Goal: Information Seeking & Learning: Learn about a topic

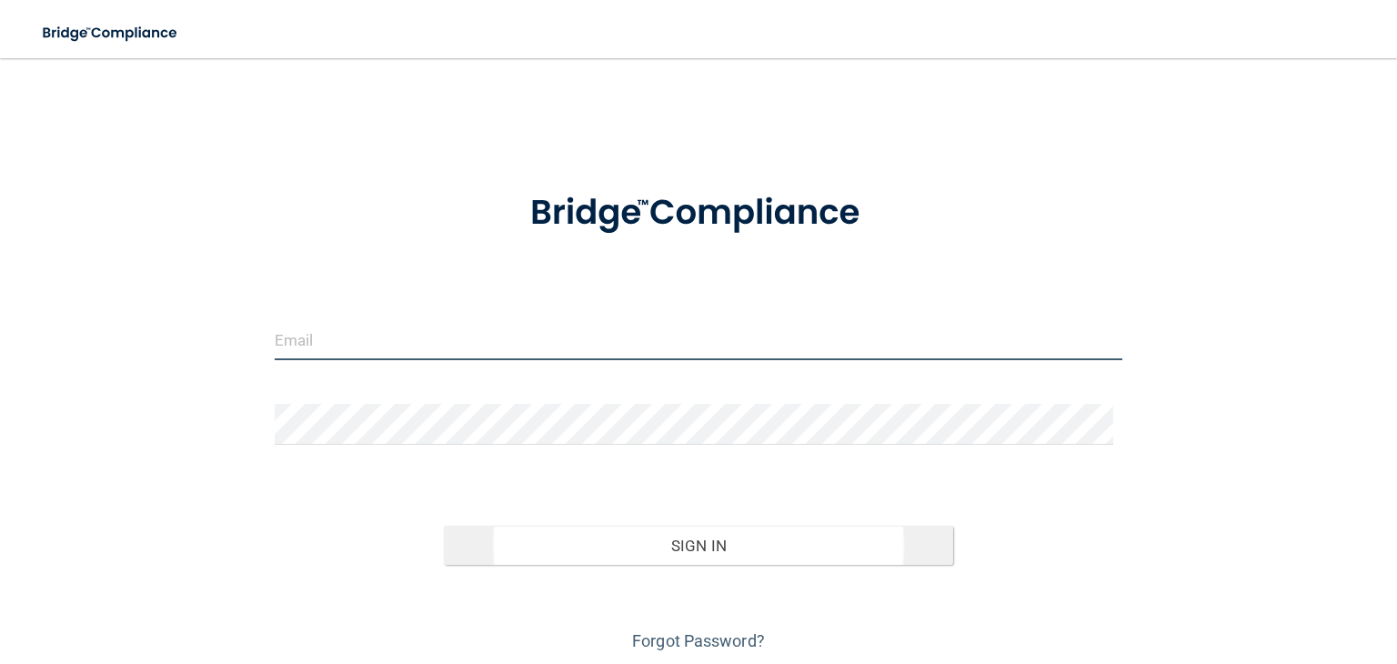
type input "[EMAIL_ADDRESS][DOMAIN_NAME]"
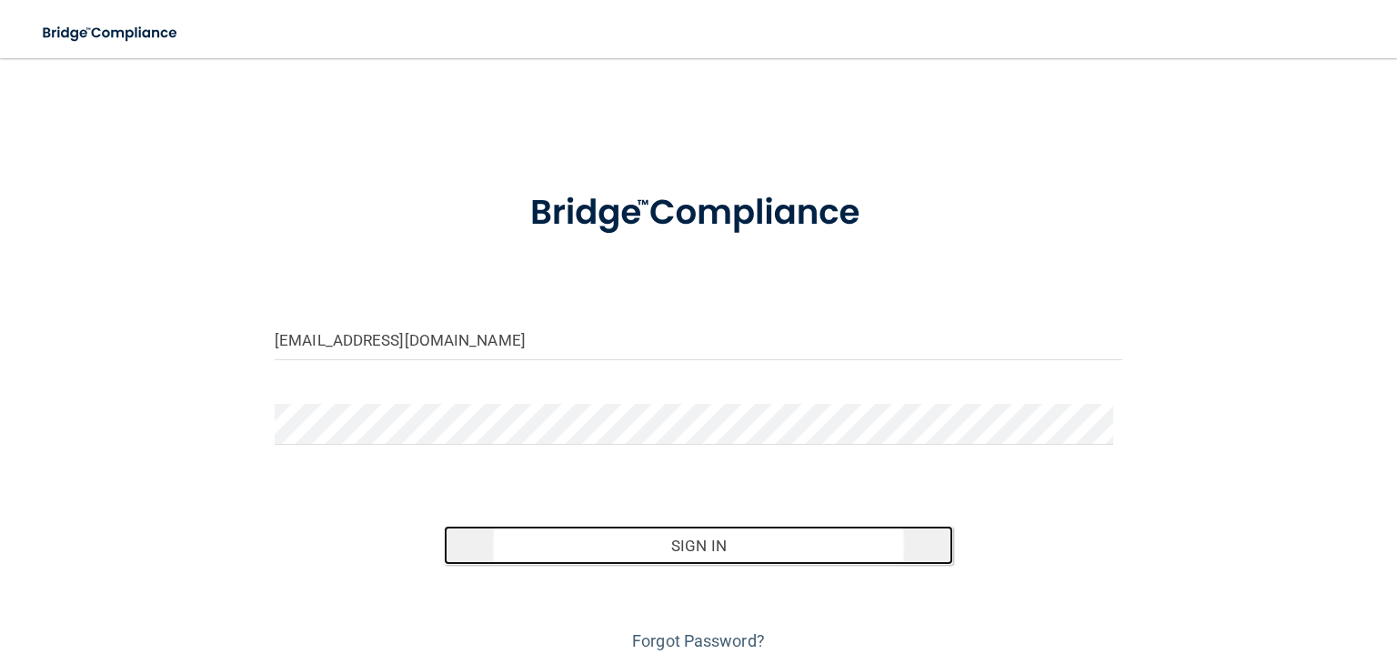
click at [684, 547] on button "Sign In" at bounding box center [698, 546] width 508 height 40
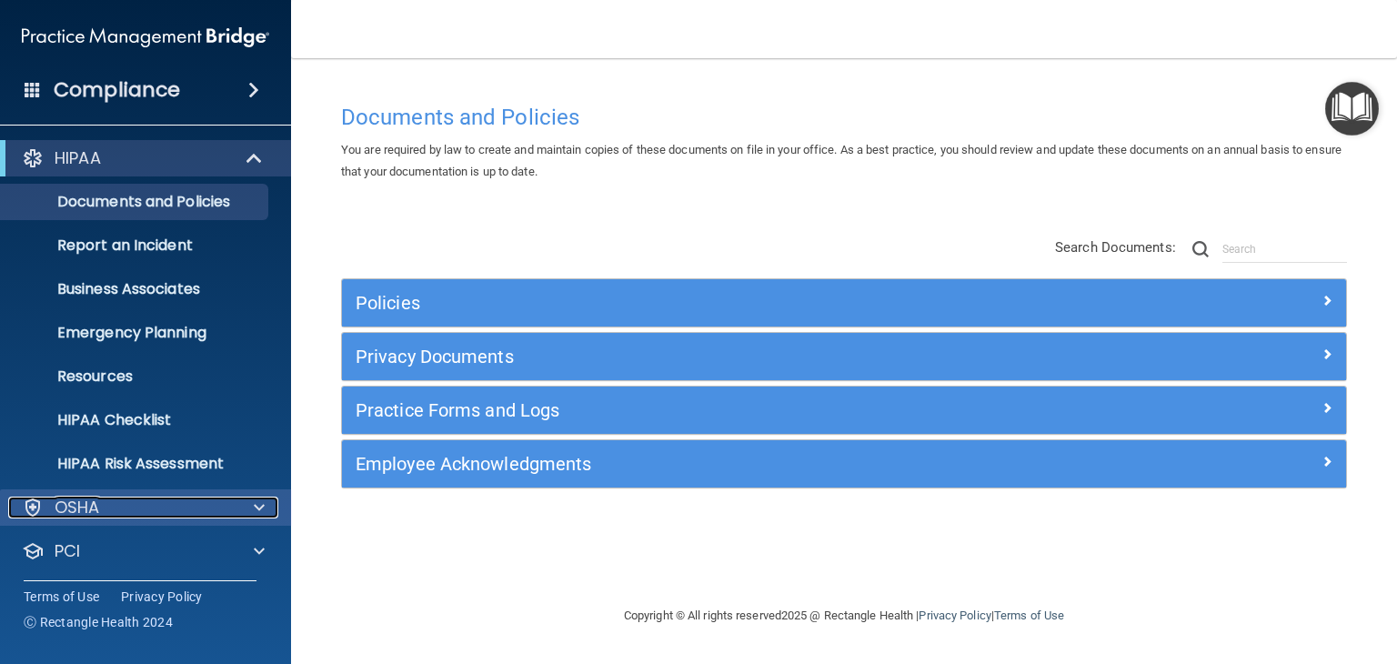
click at [269, 507] on div at bounding box center [256, 508] width 45 height 22
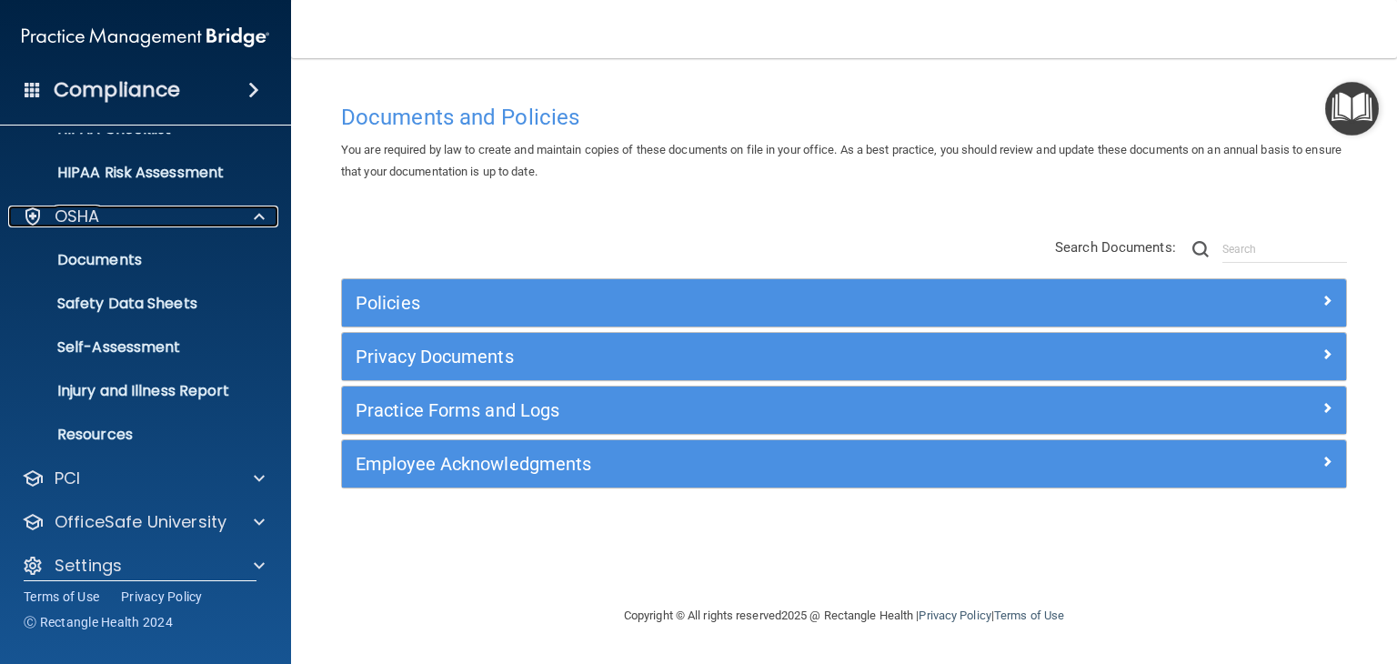
scroll to position [309, 0]
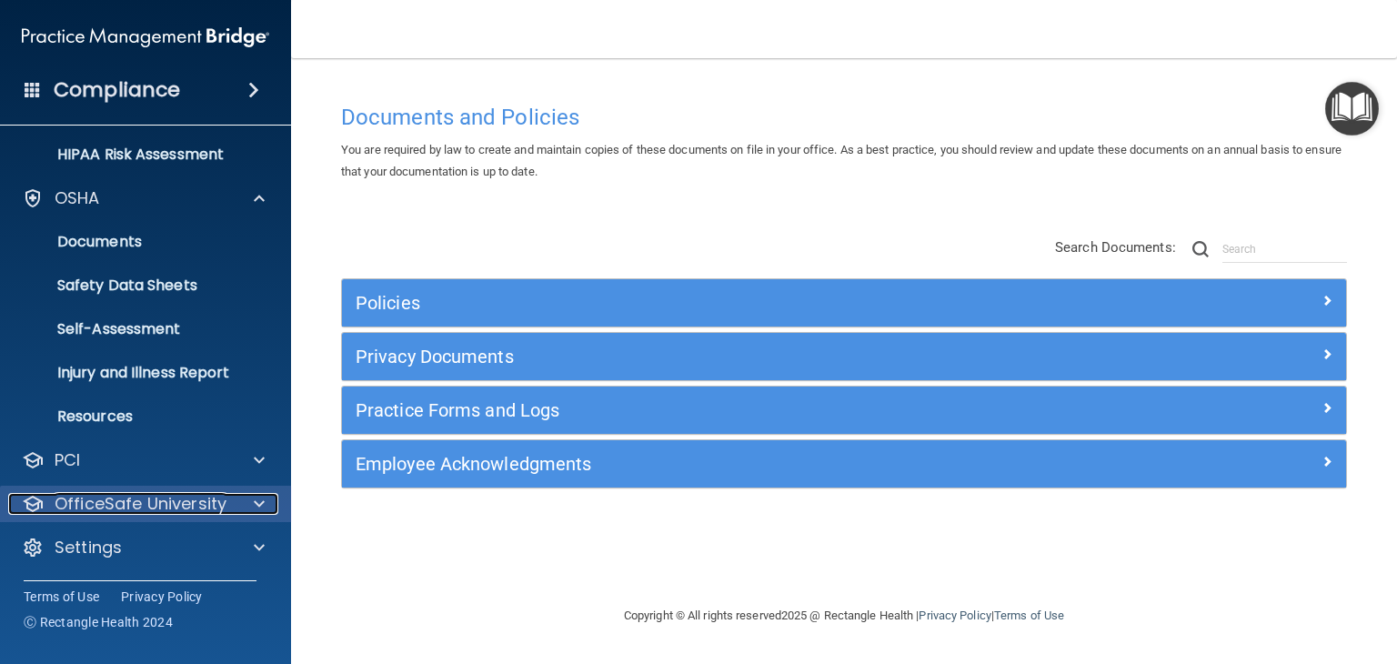
click at [272, 497] on div at bounding box center [256, 504] width 45 height 22
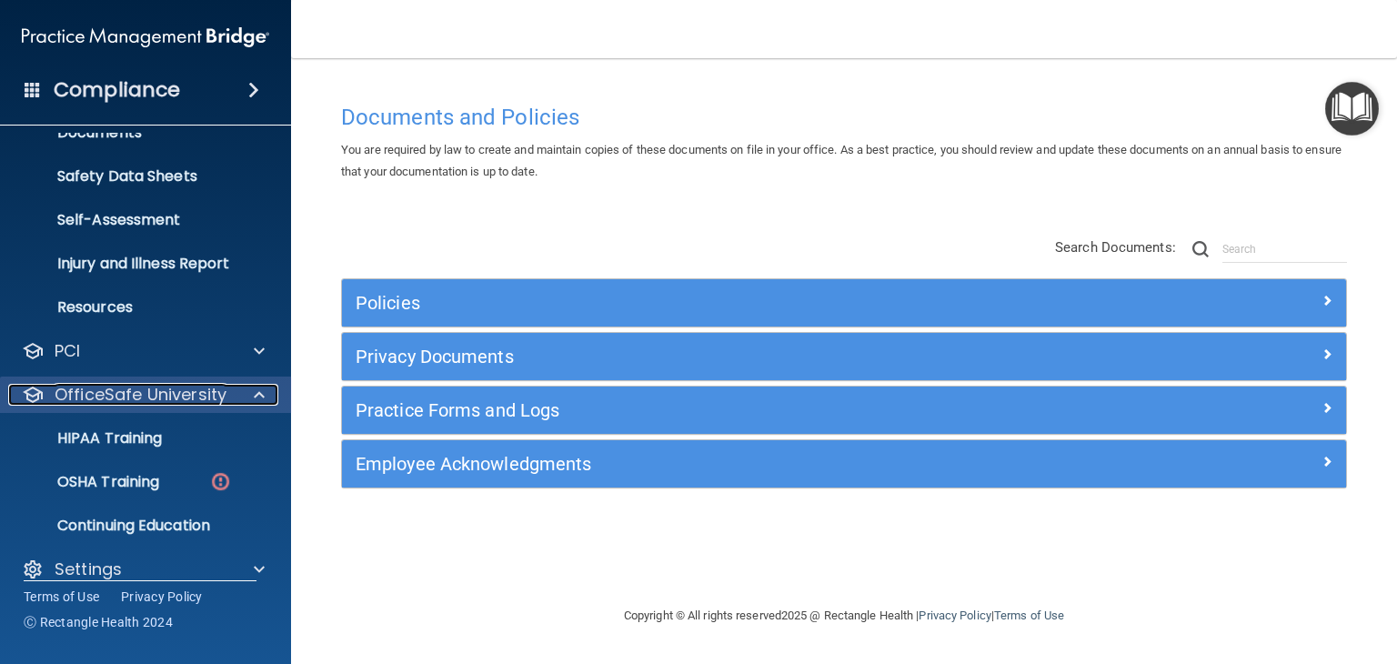
scroll to position [440, 0]
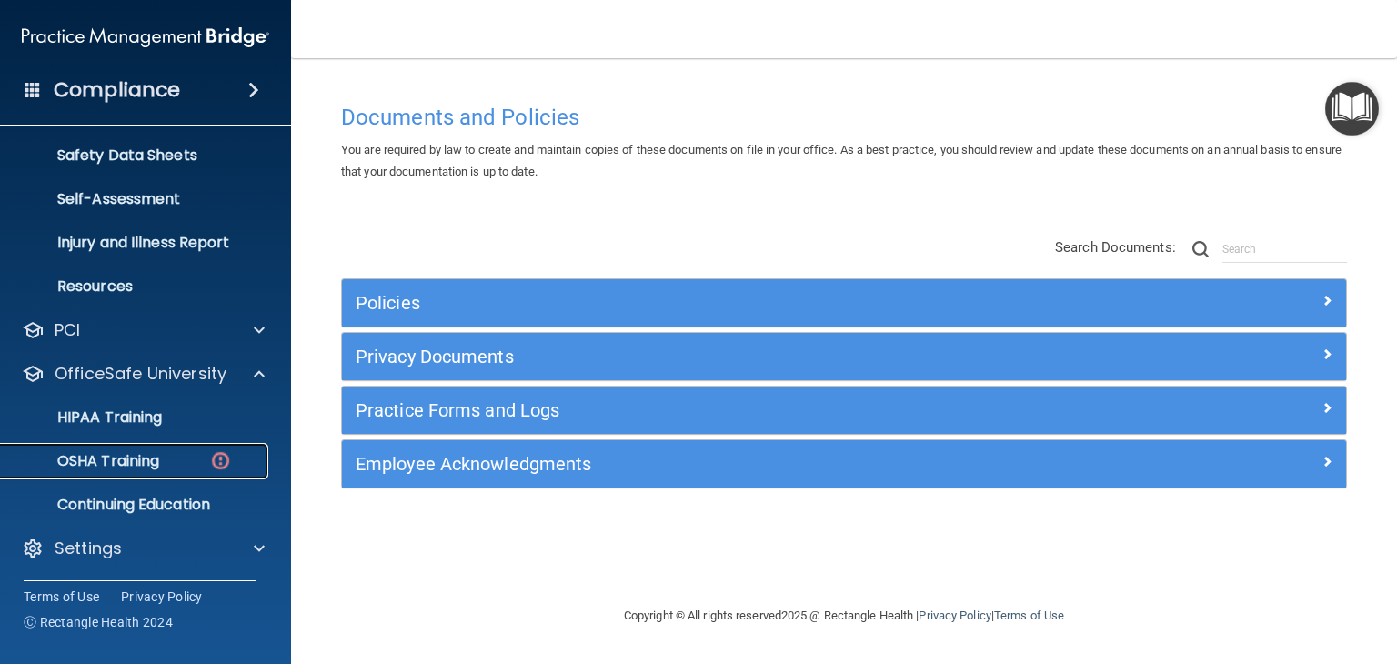
click at [110, 456] on p "OSHA Training" at bounding box center [85, 461] width 147 height 18
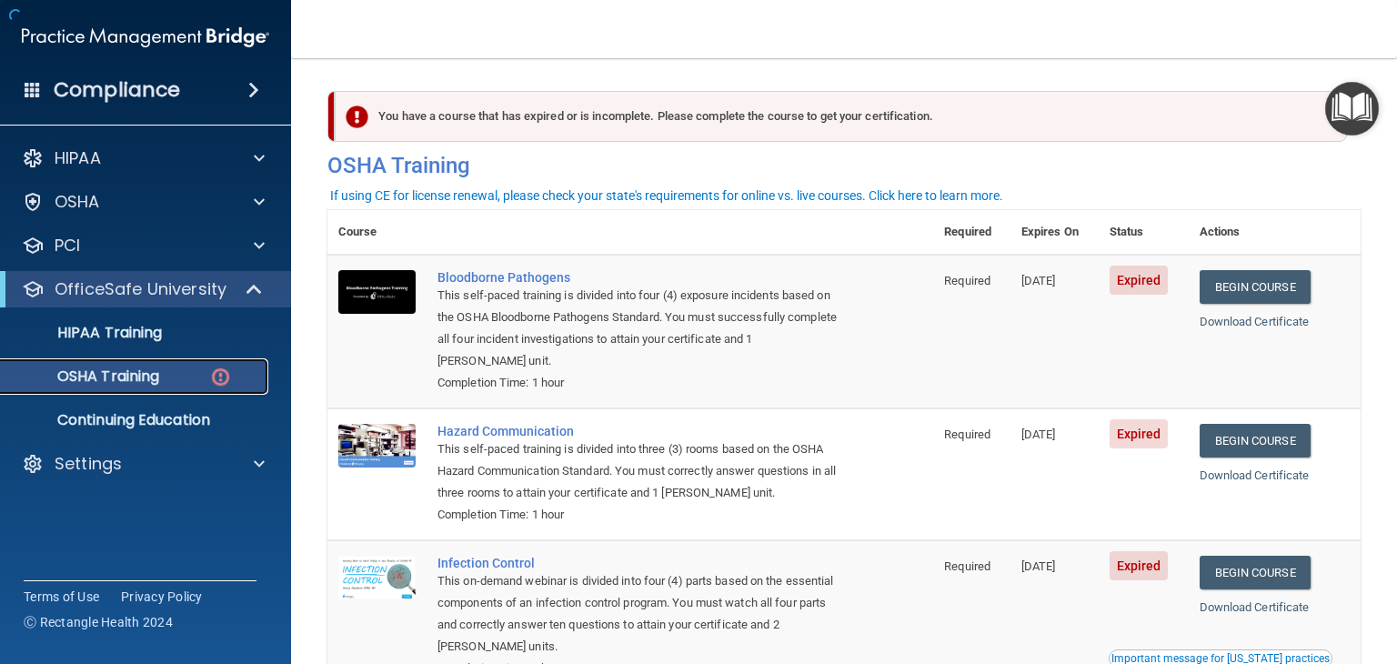
click at [146, 379] on p "OSHA Training" at bounding box center [85, 376] width 147 height 18
click at [1235, 296] on link "Begin Course" at bounding box center [1255, 287] width 111 height 34
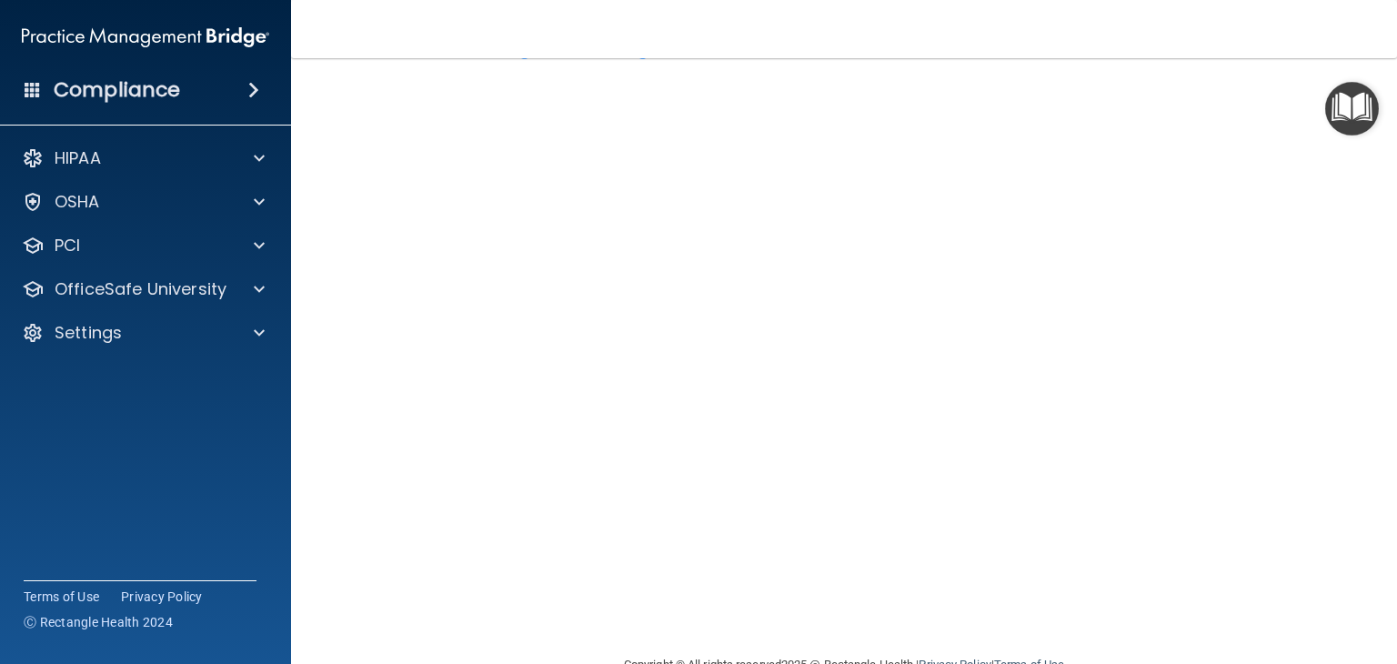
scroll to position [73, 0]
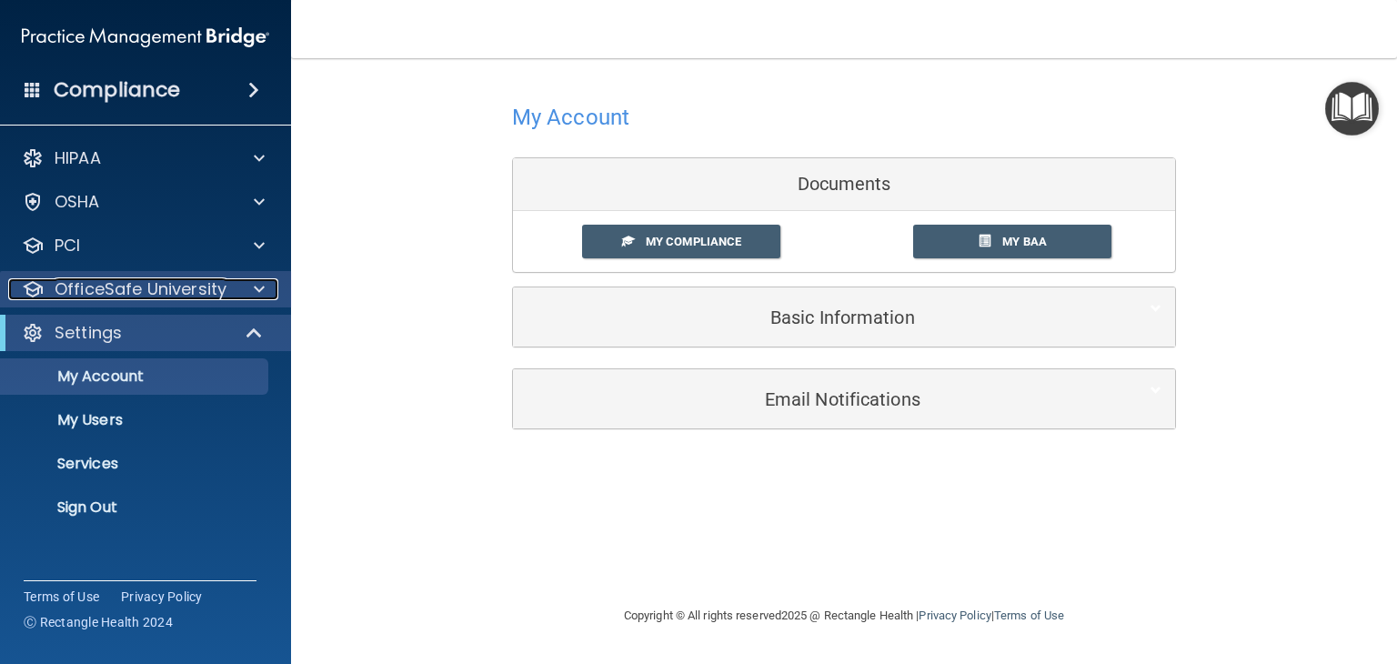
click at [258, 292] on span at bounding box center [259, 289] width 11 height 22
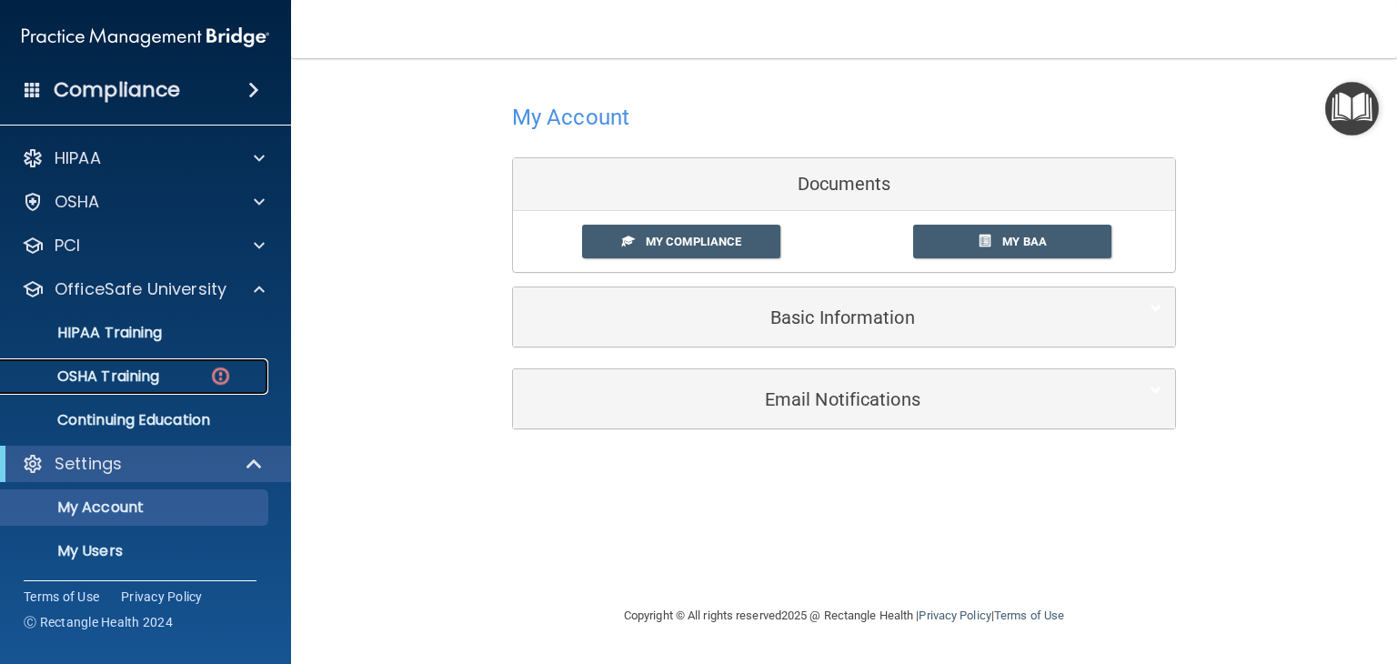
click at [153, 380] on p "OSHA Training" at bounding box center [85, 376] width 147 height 18
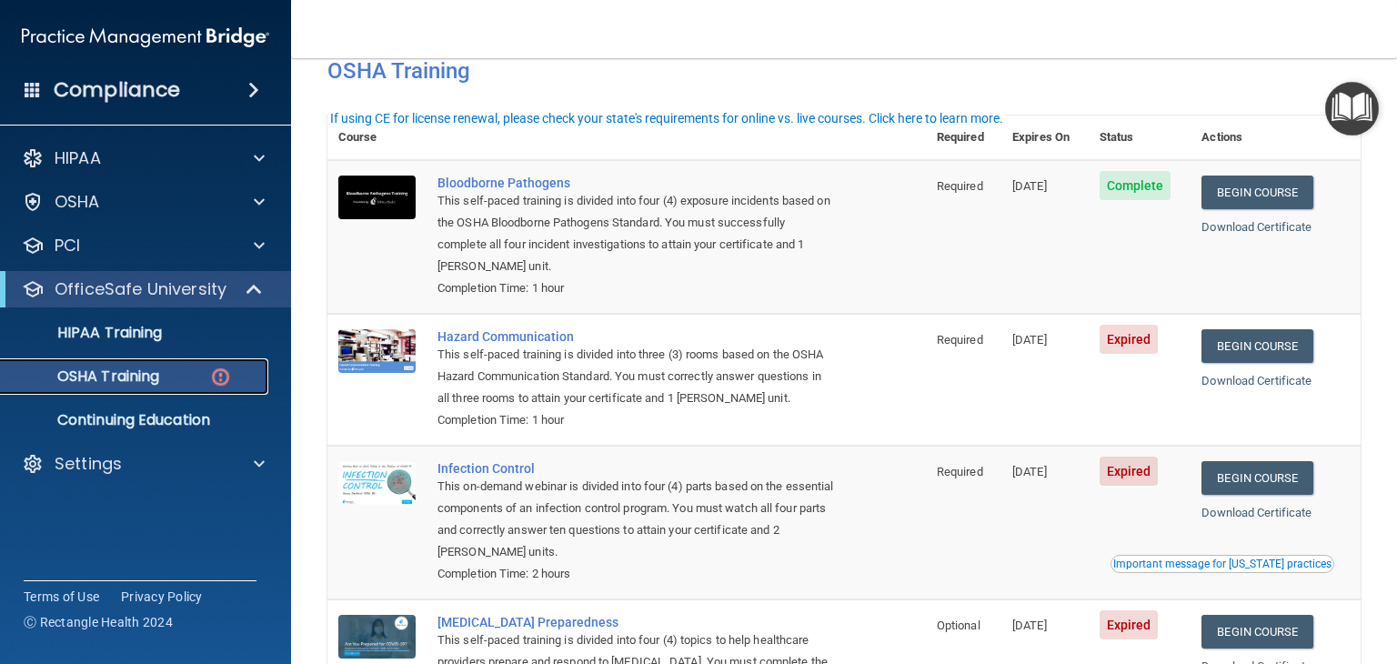
scroll to position [76, 0]
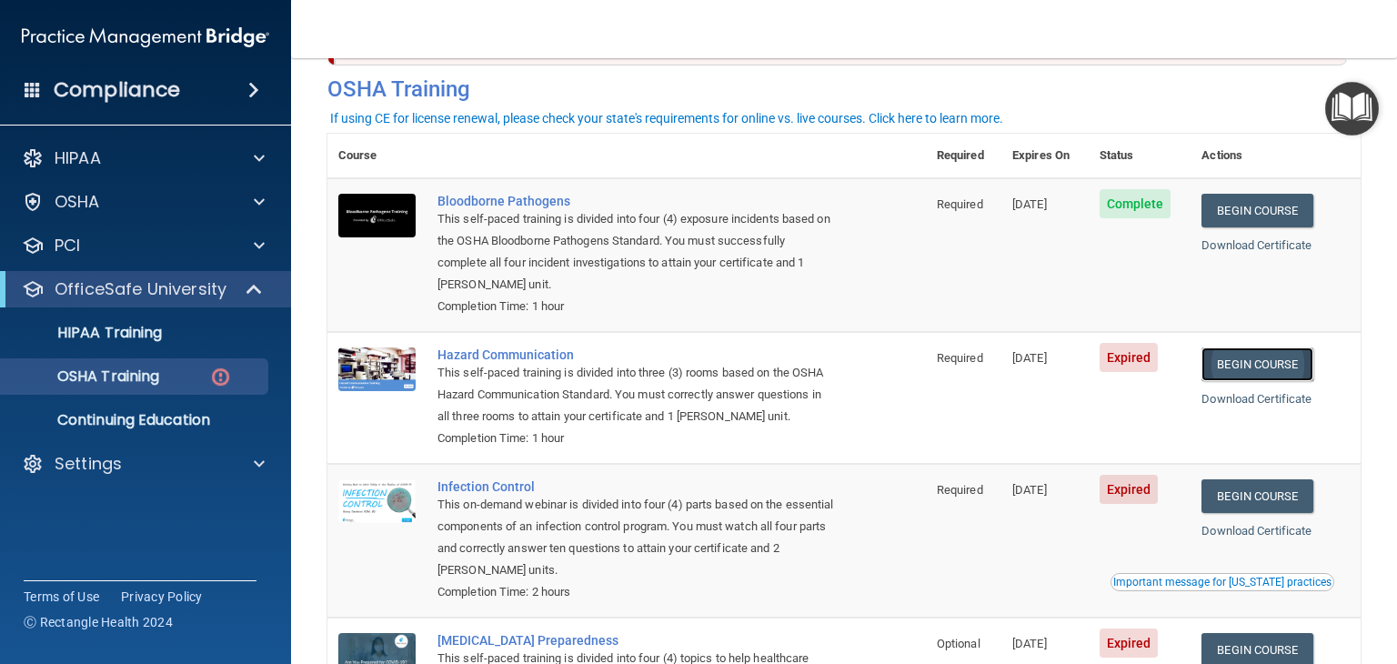
click at [1277, 357] on link "Begin Course" at bounding box center [1256, 364] width 111 height 34
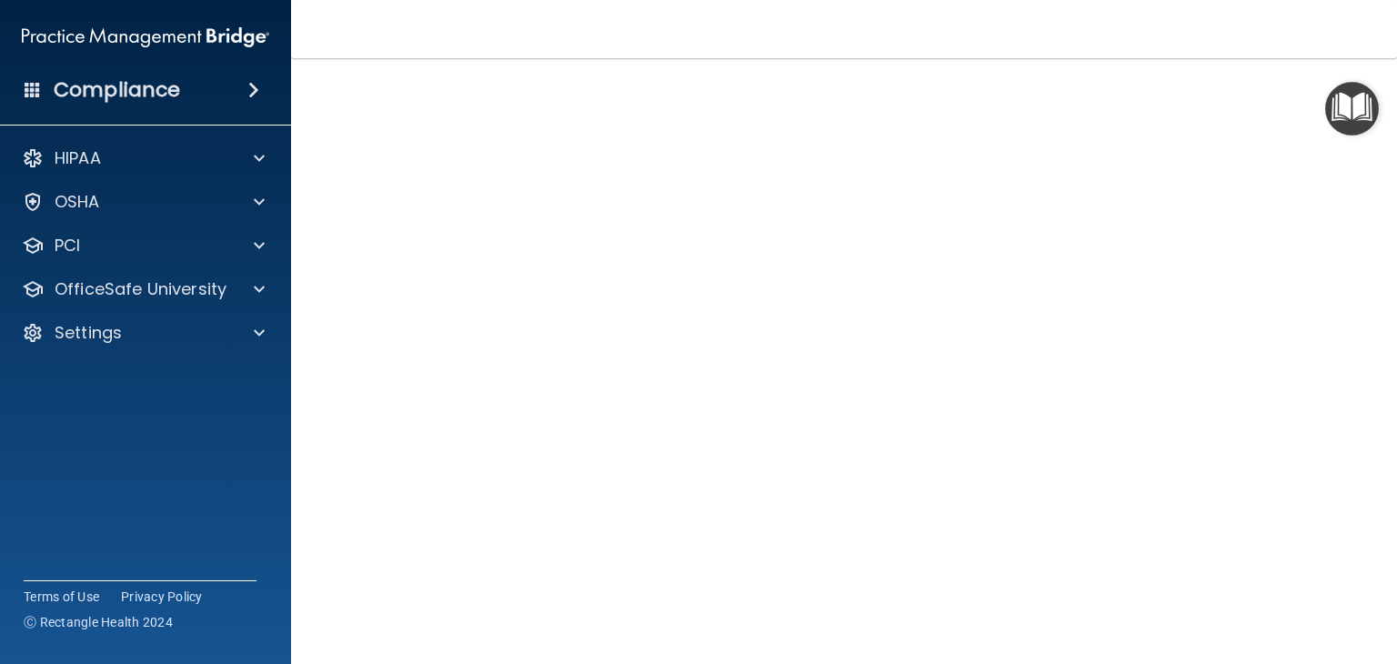
scroll to position [75, 0]
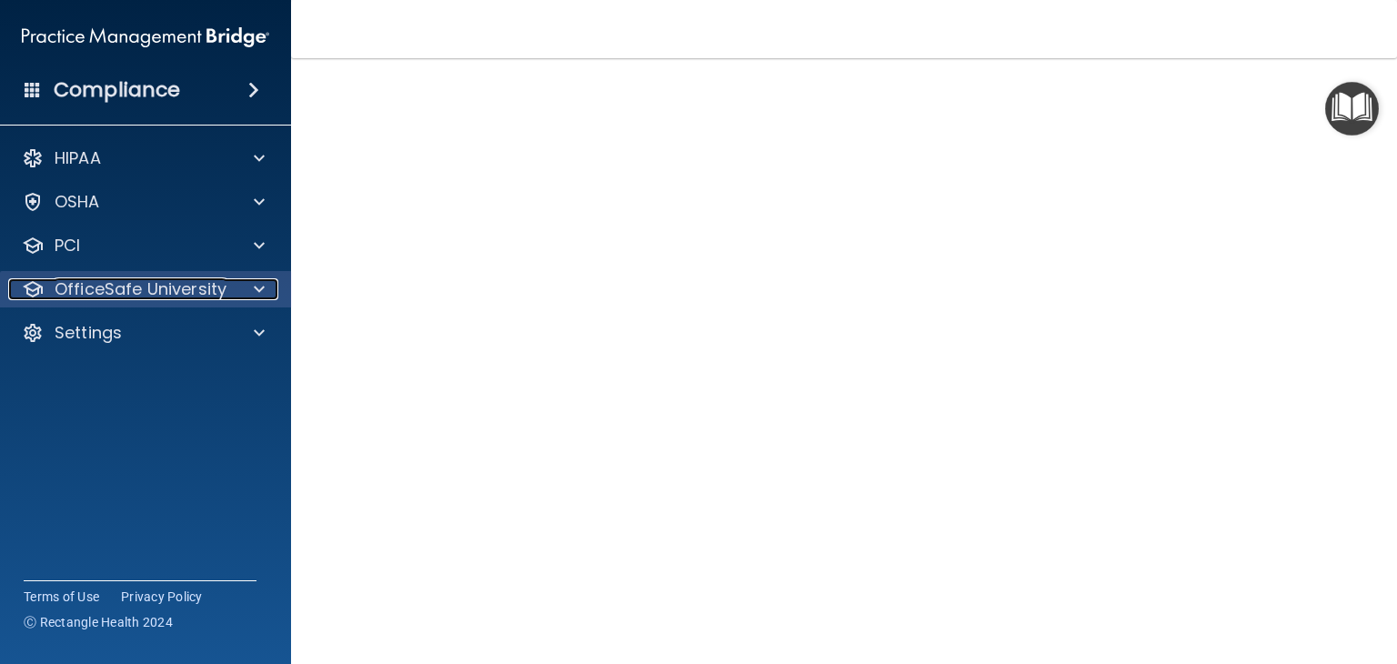
click at [266, 291] on div at bounding box center [256, 289] width 45 height 22
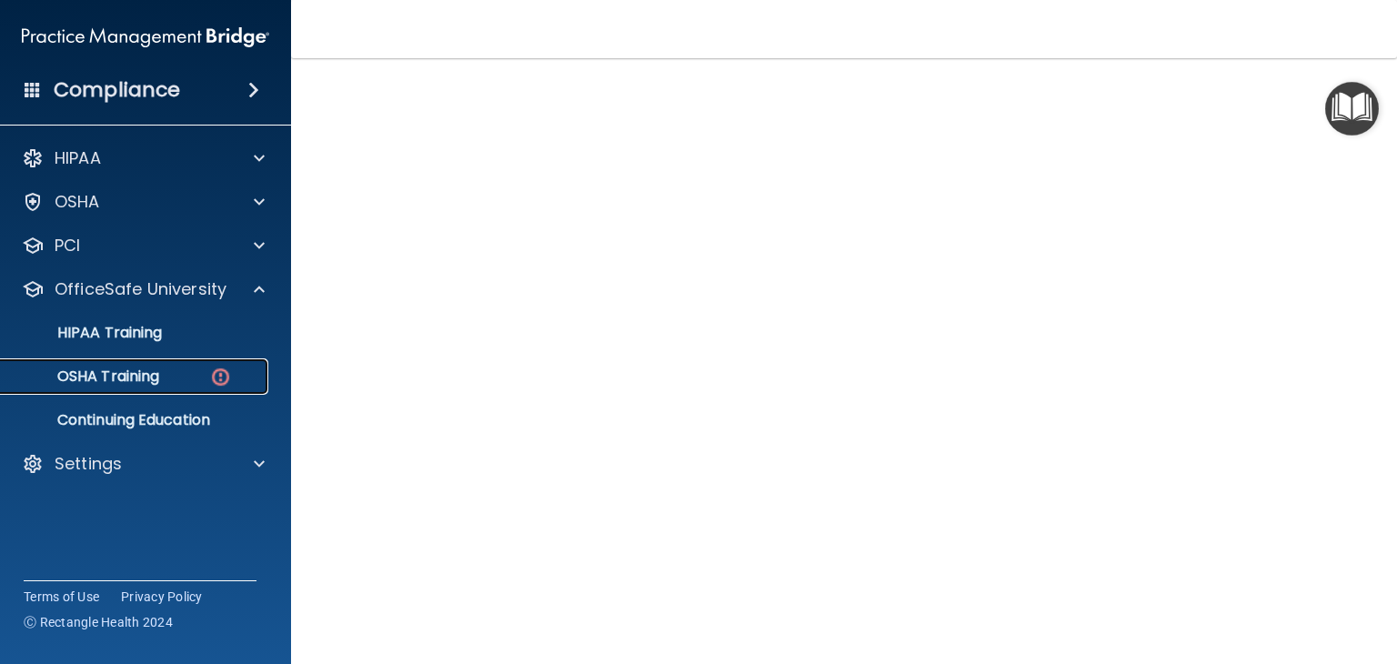
click at [126, 377] on p "OSHA Training" at bounding box center [85, 376] width 147 height 18
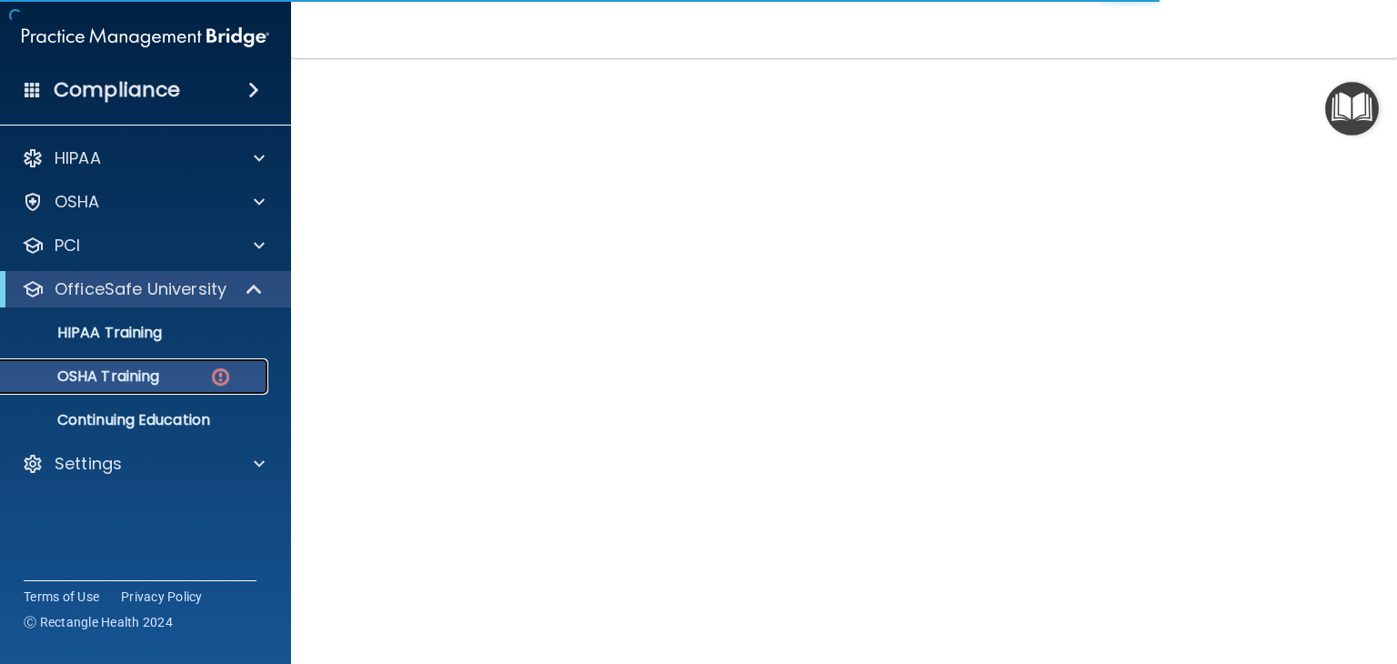
click at [159, 381] on p "OSHA Training" at bounding box center [85, 376] width 147 height 18
click at [156, 374] on p "OSHA Training" at bounding box center [85, 376] width 147 height 18
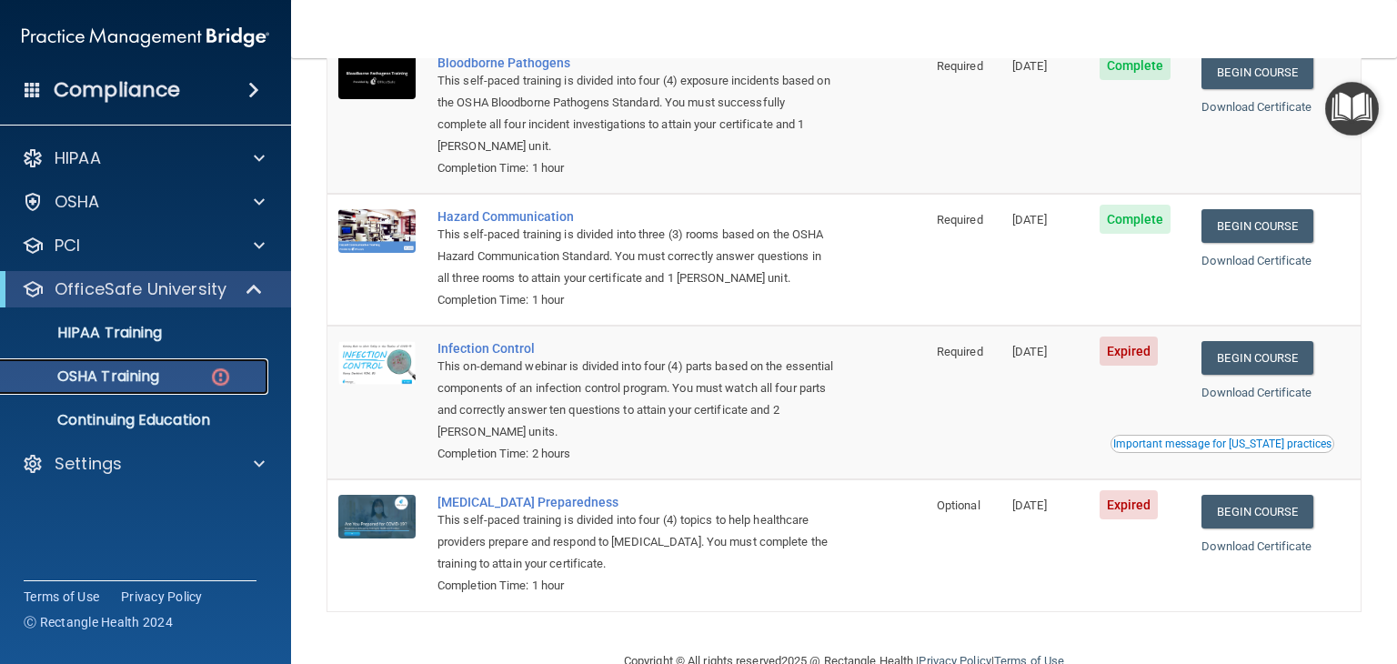
scroll to position [233, 0]
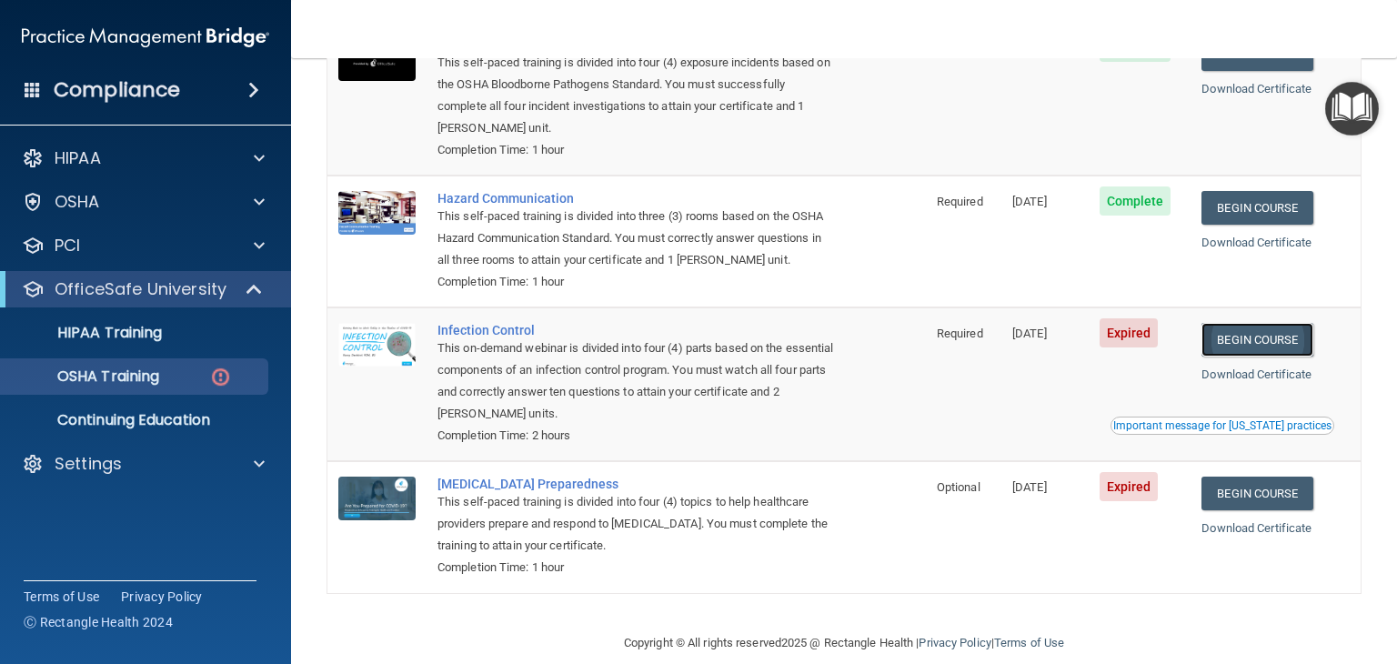
click at [1276, 326] on link "Begin Course" at bounding box center [1256, 340] width 111 height 34
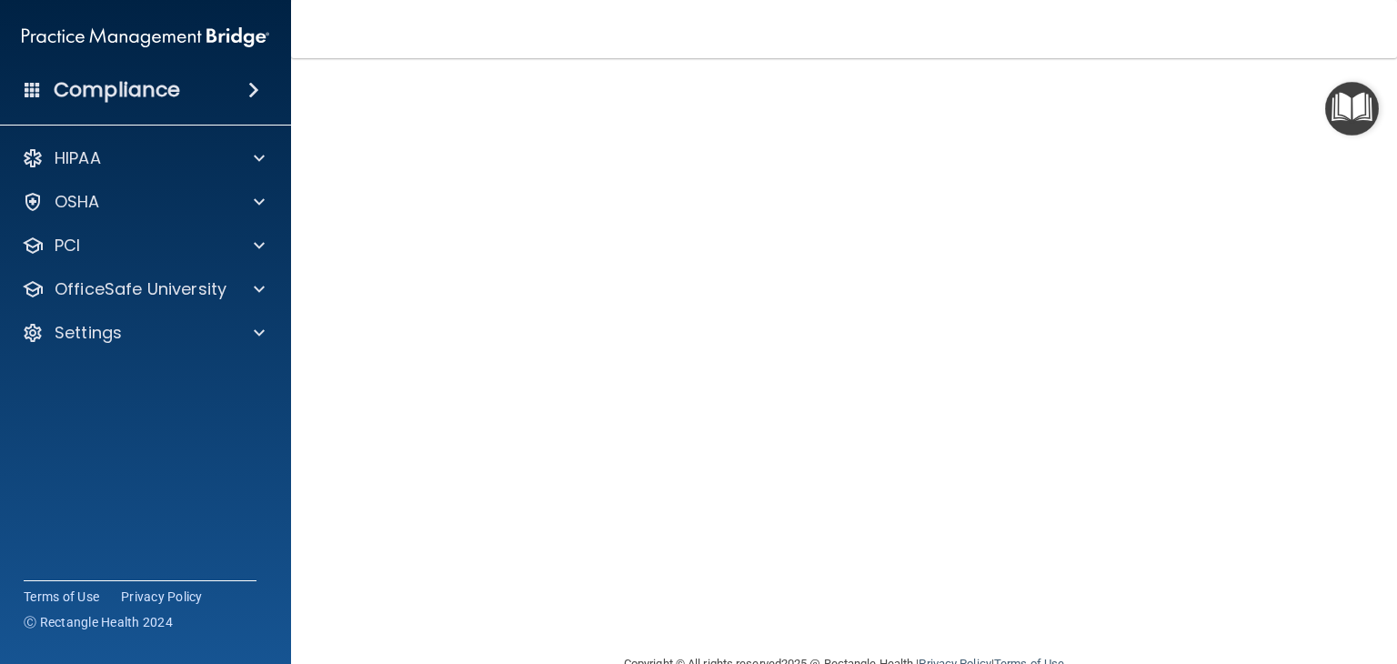
scroll to position [73, 0]
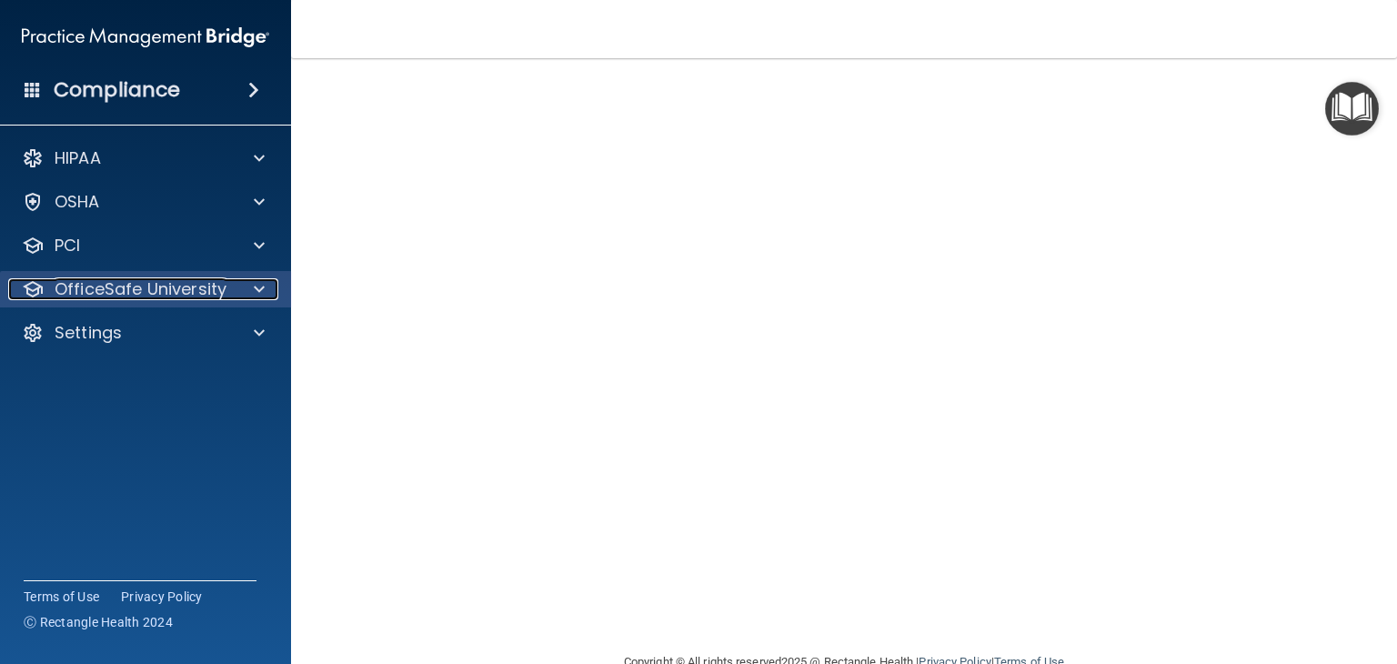
click at [256, 292] on span at bounding box center [259, 289] width 11 height 22
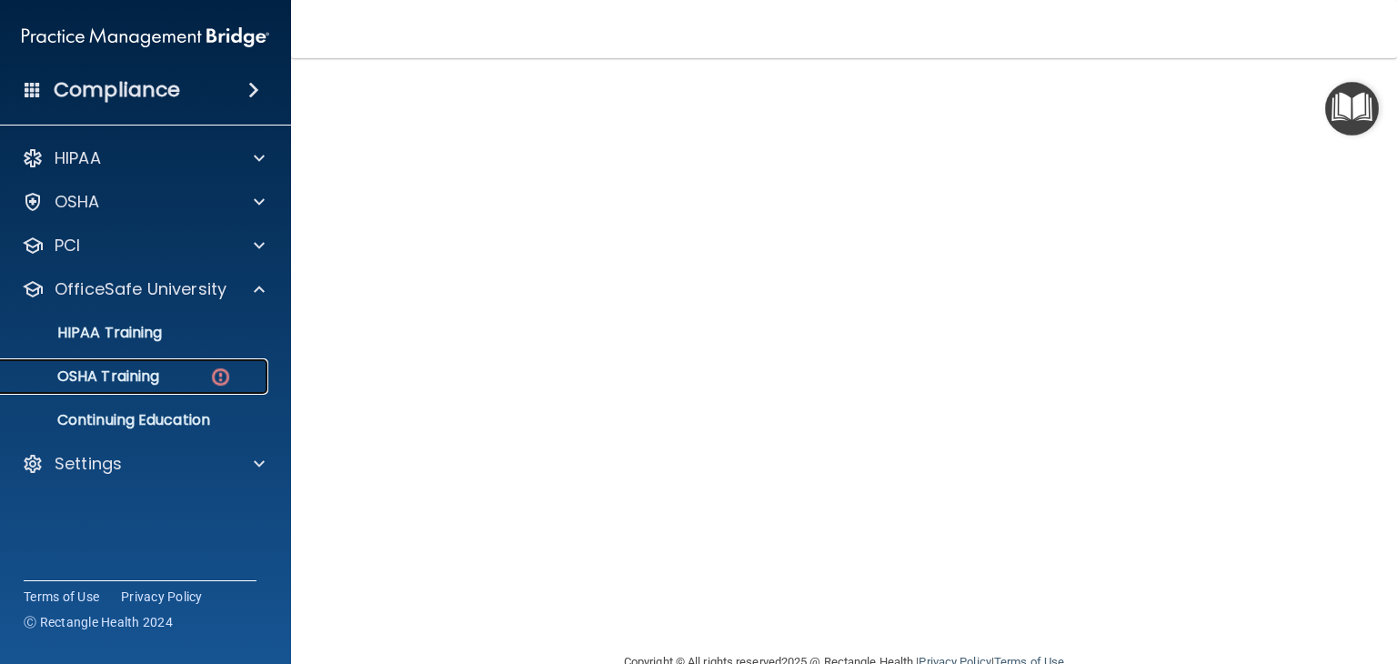
click at [156, 391] on link "OSHA Training" at bounding box center [125, 376] width 286 height 36
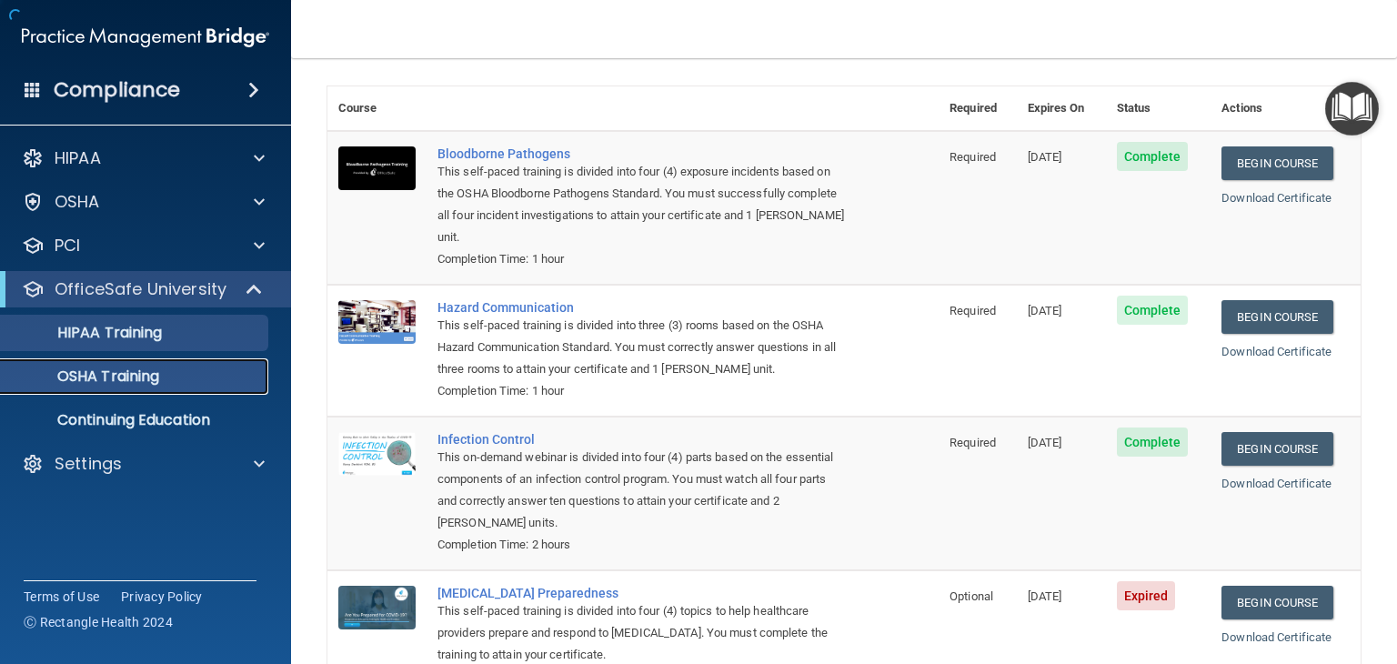
scroll to position [166, 0]
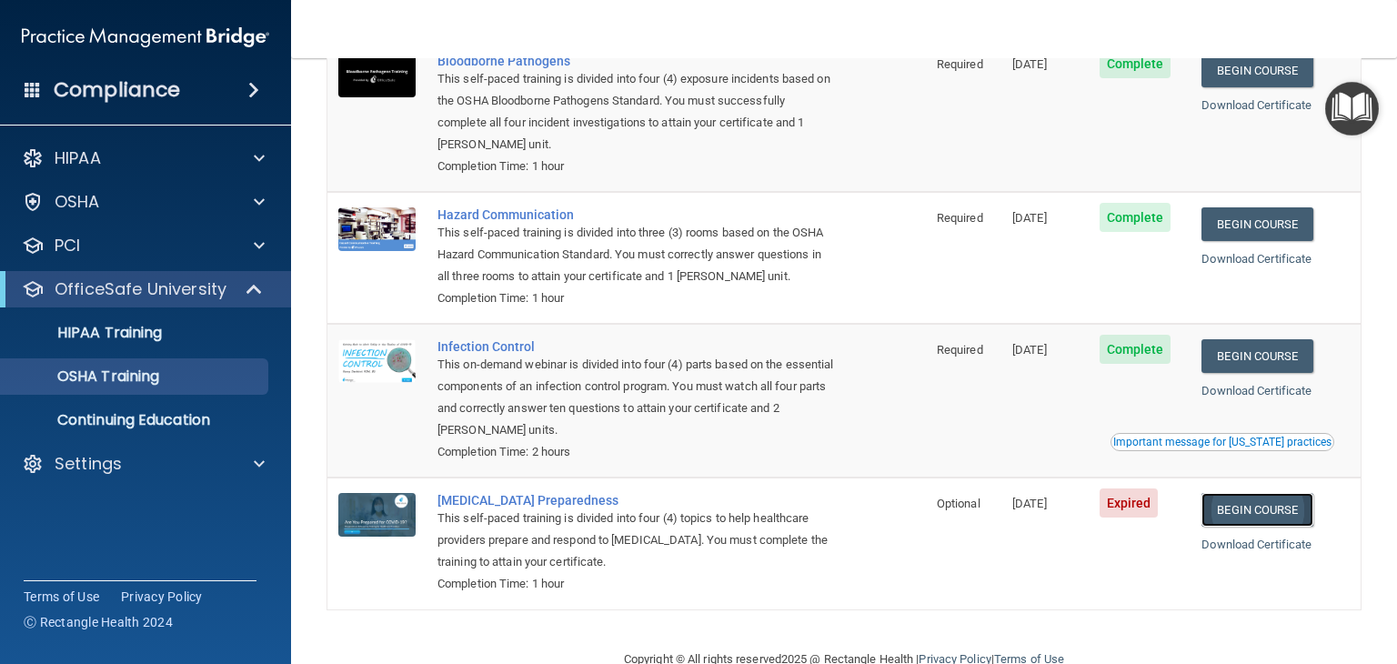
click at [1266, 506] on link "Begin Course" at bounding box center [1256, 510] width 111 height 34
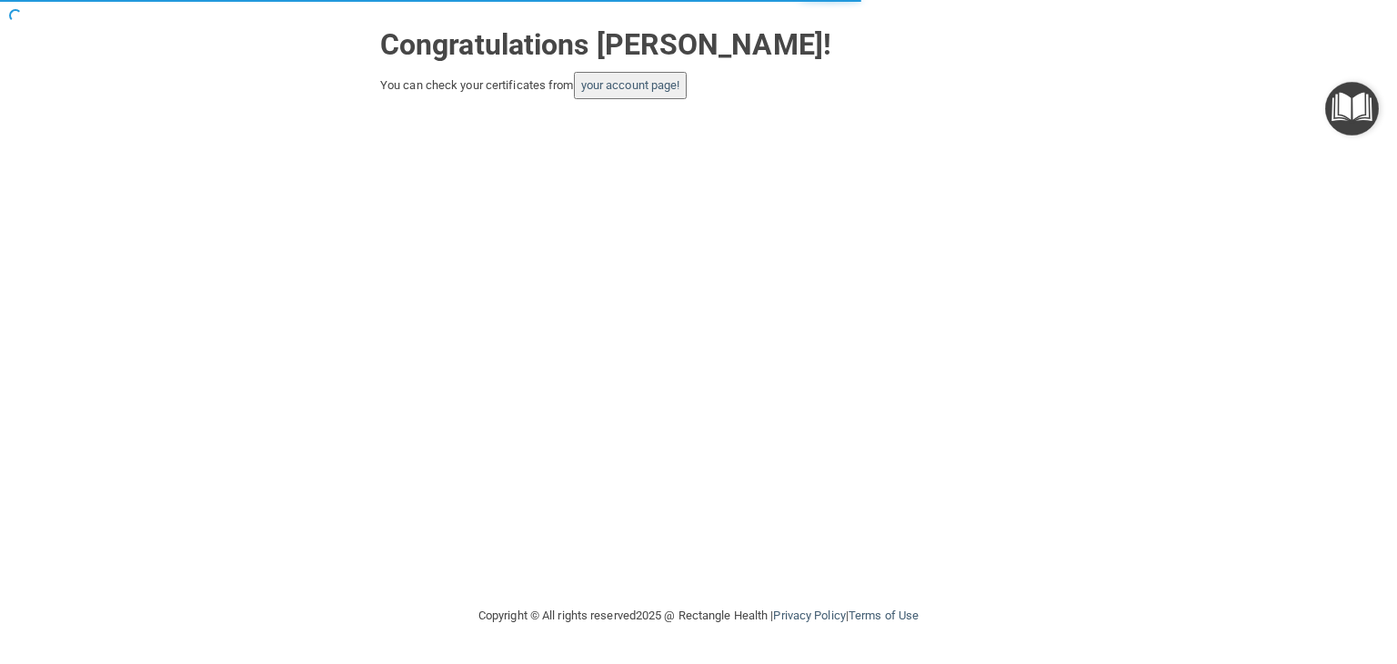
click at [651, 97] on button "your account page!" at bounding box center [631, 85] width 114 height 27
click at [649, 84] on link "your account page!" at bounding box center [630, 85] width 99 height 14
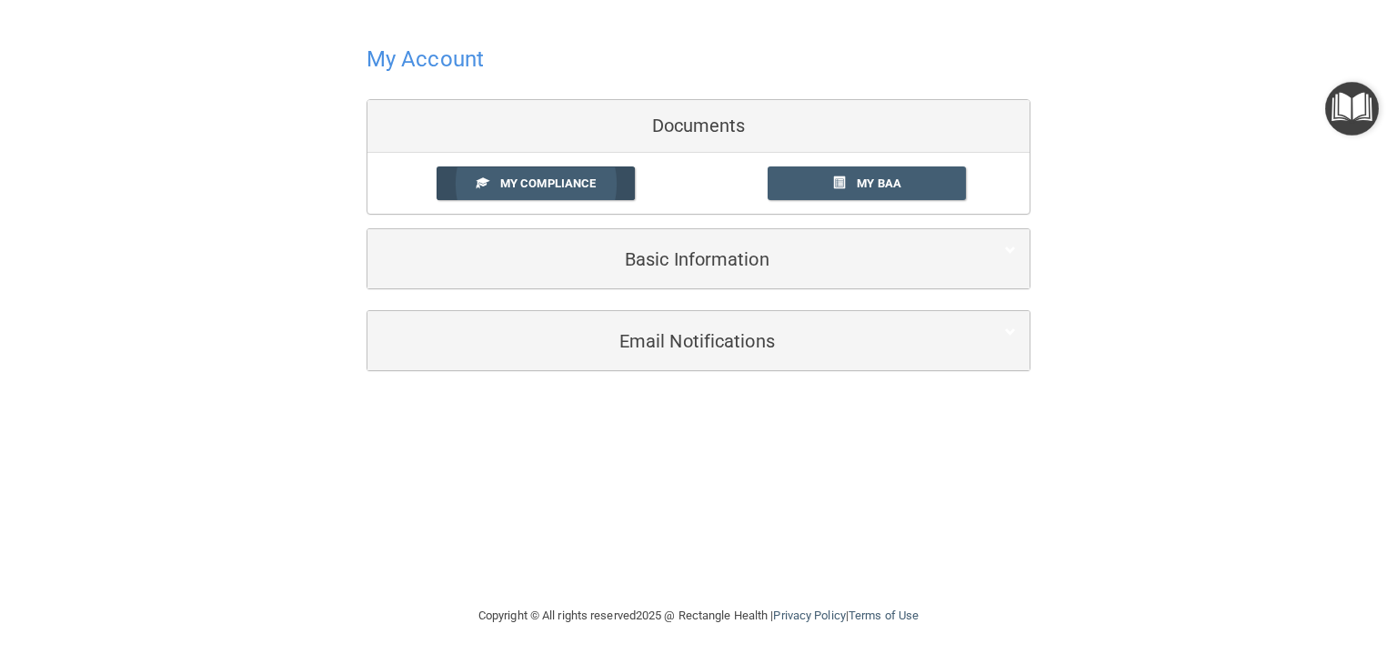
click at [561, 196] on link "My Compliance" at bounding box center [536, 183] width 199 height 34
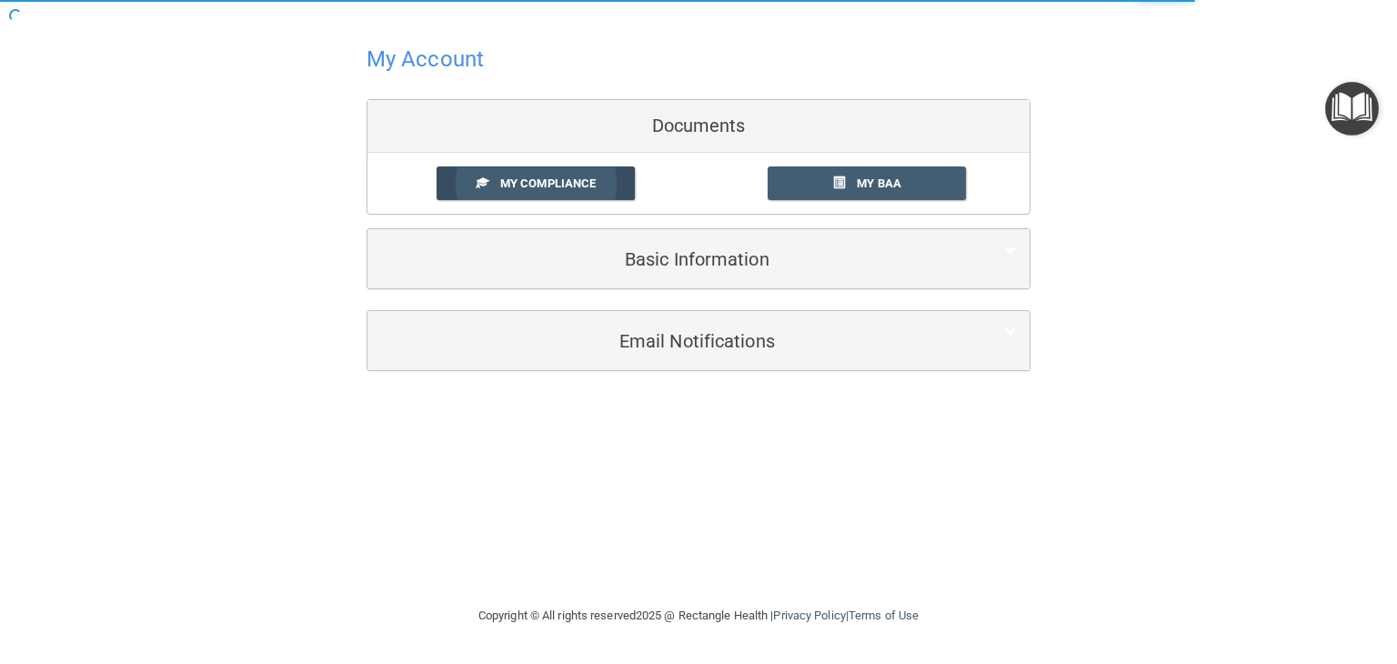
click at [565, 189] on span "My Compliance" at bounding box center [547, 183] width 95 height 14
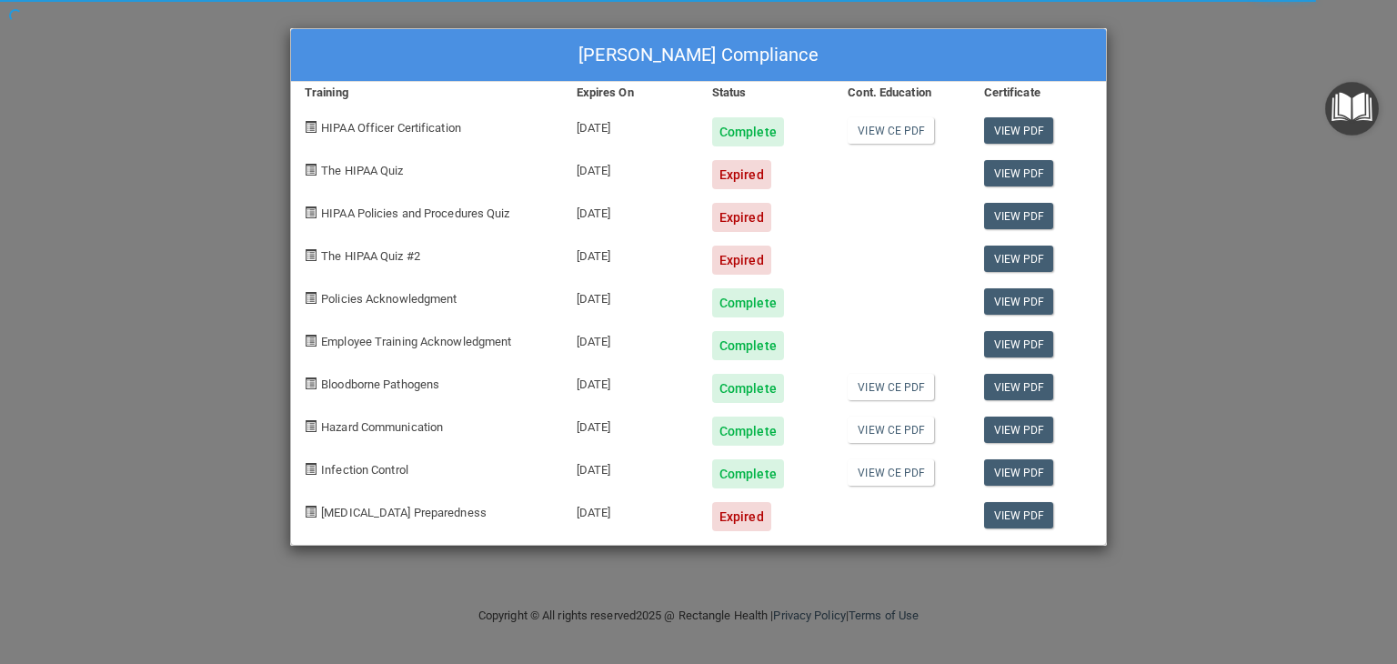
click at [1088, 234] on body "Toggle navigation [PERSON_NAME] [EMAIL_ADDRESS][DOMAIN_NAME] Manage My Enterpri…" at bounding box center [698, 332] width 1397 height 664
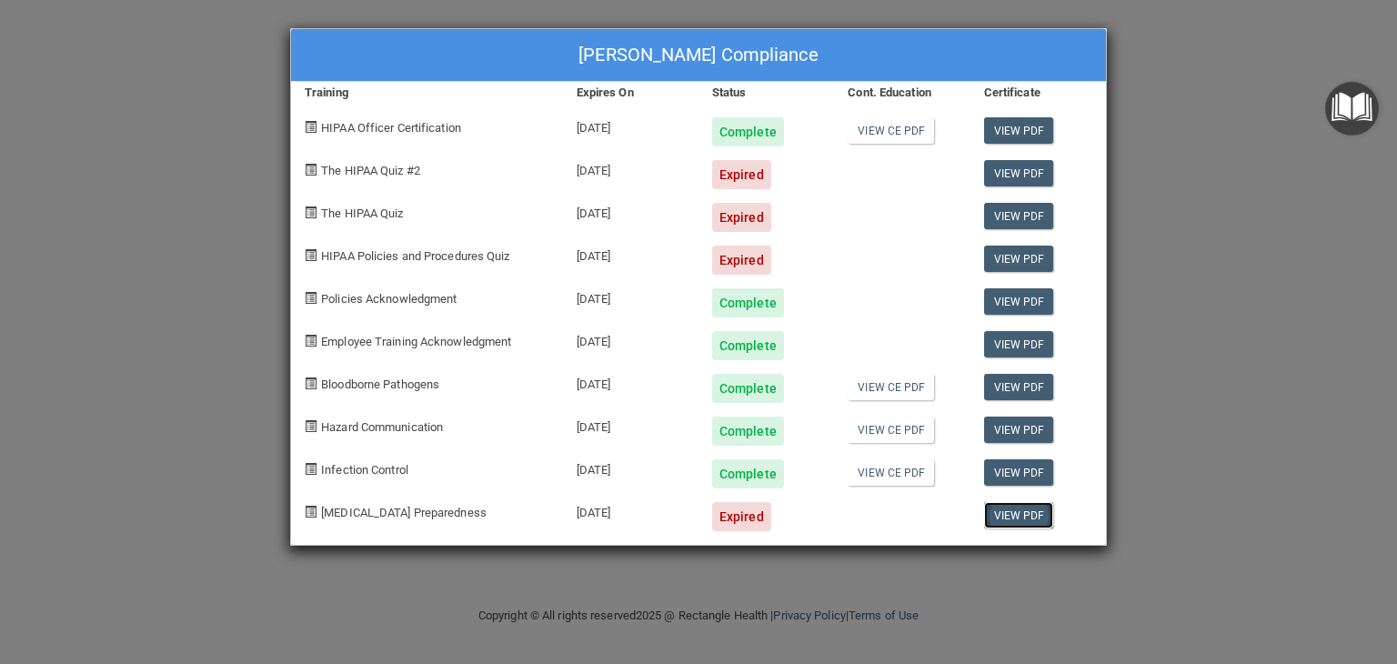
click at [1004, 514] on link "View PDF" at bounding box center [1019, 515] width 70 height 26
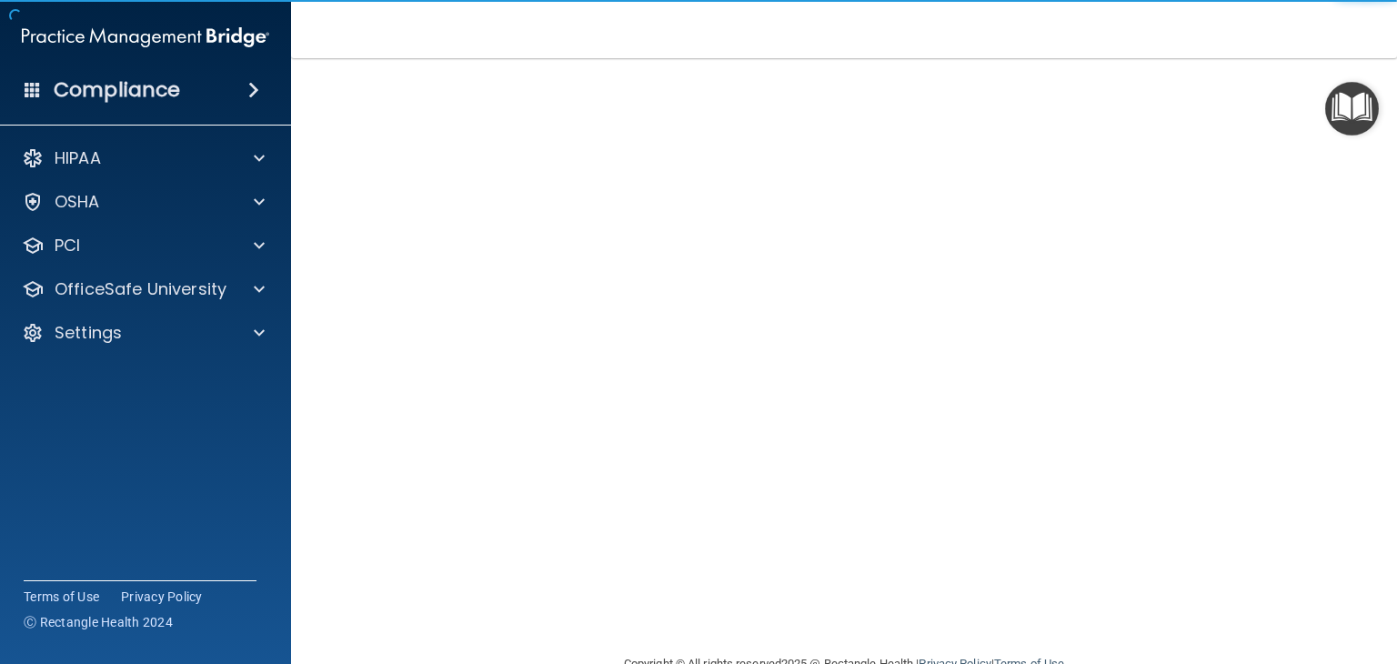
scroll to position [73, 0]
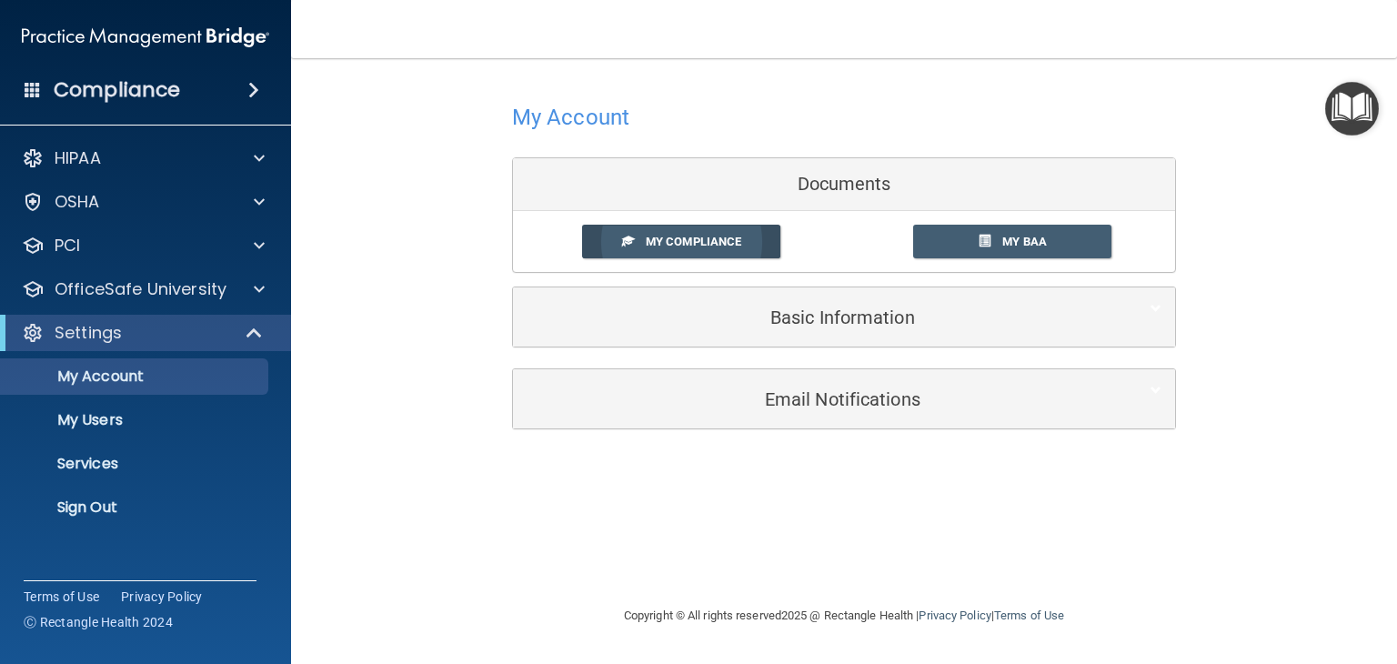
click at [698, 235] on span "My Compliance" at bounding box center [693, 242] width 95 height 14
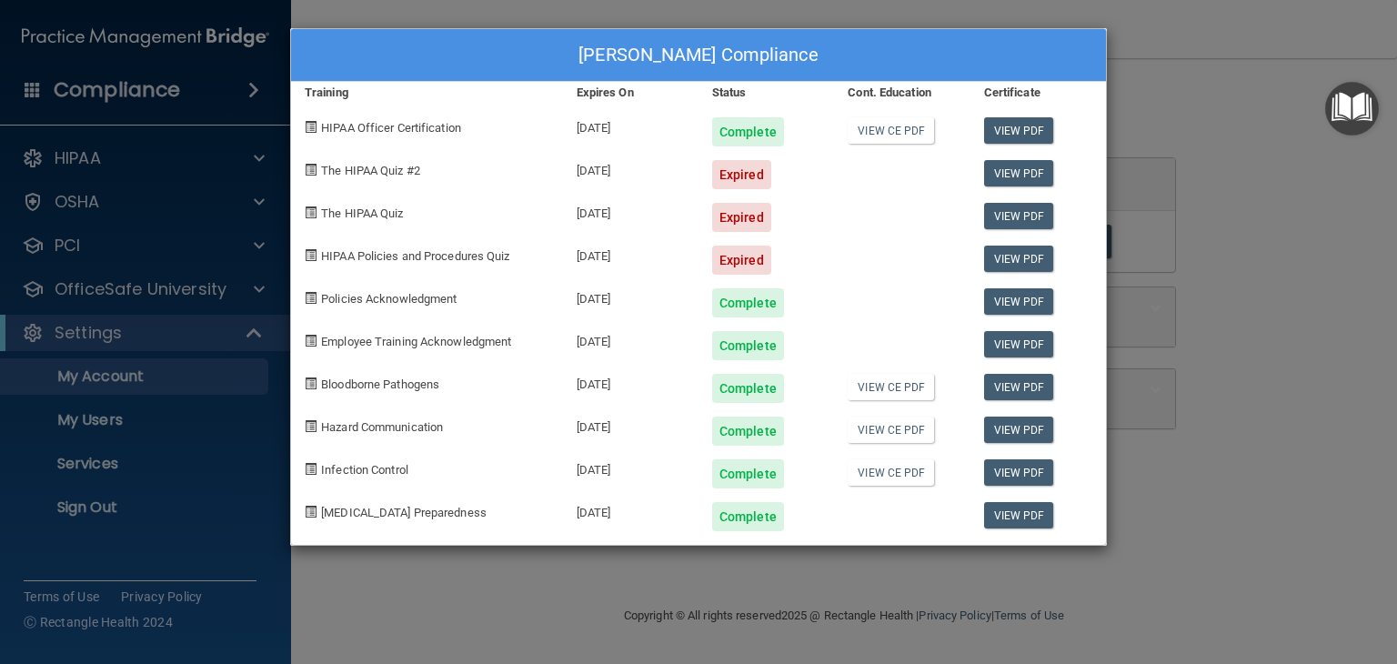
click at [263, 291] on div "[PERSON_NAME] Compliance Training Expires On Status Cont. Education Certificate…" at bounding box center [698, 332] width 1397 height 664
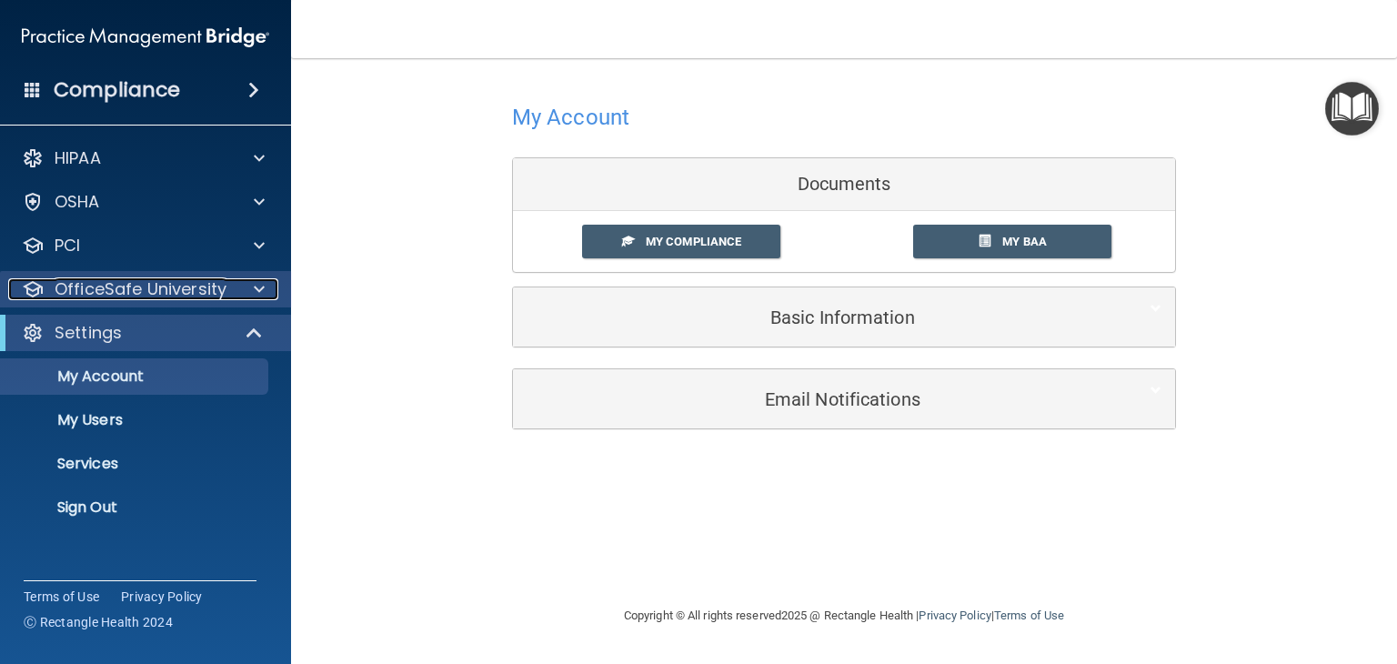
click at [232, 285] on div "OfficeSafe University" at bounding box center [121, 289] width 226 height 22
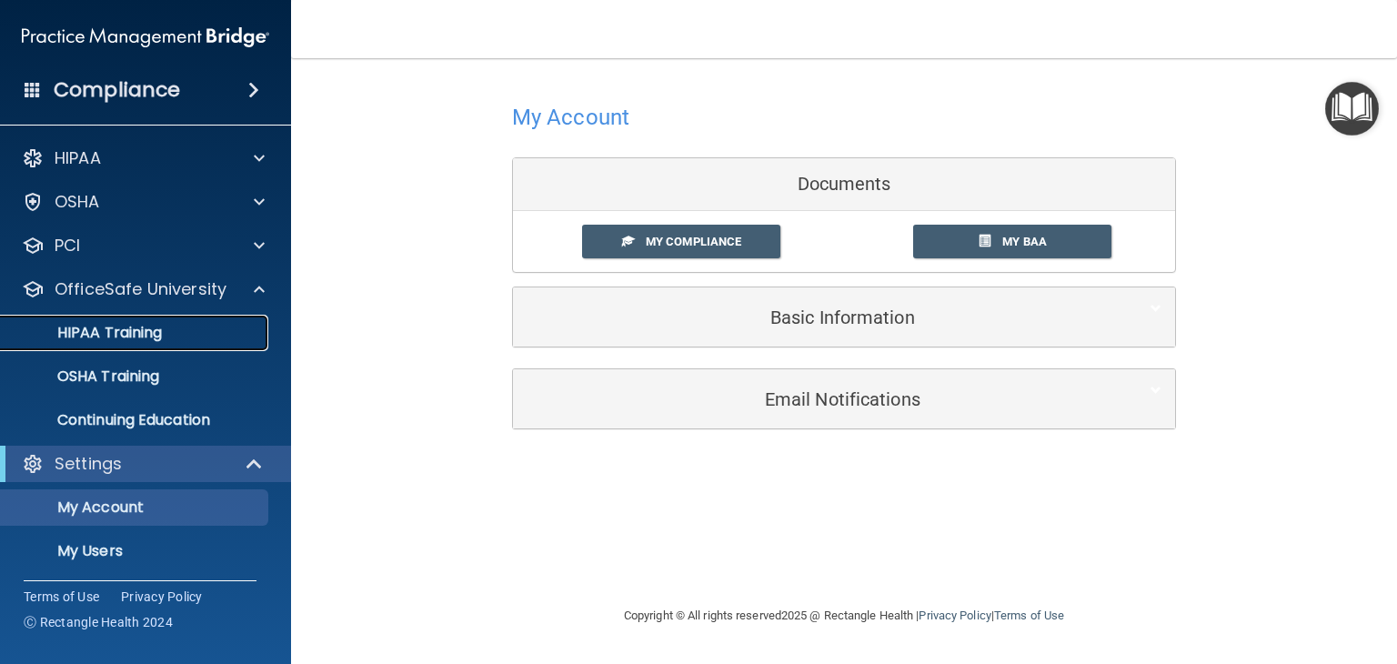
click at [136, 340] on p "HIPAA Training" at bounding box center [87, 333] width 150 height 18
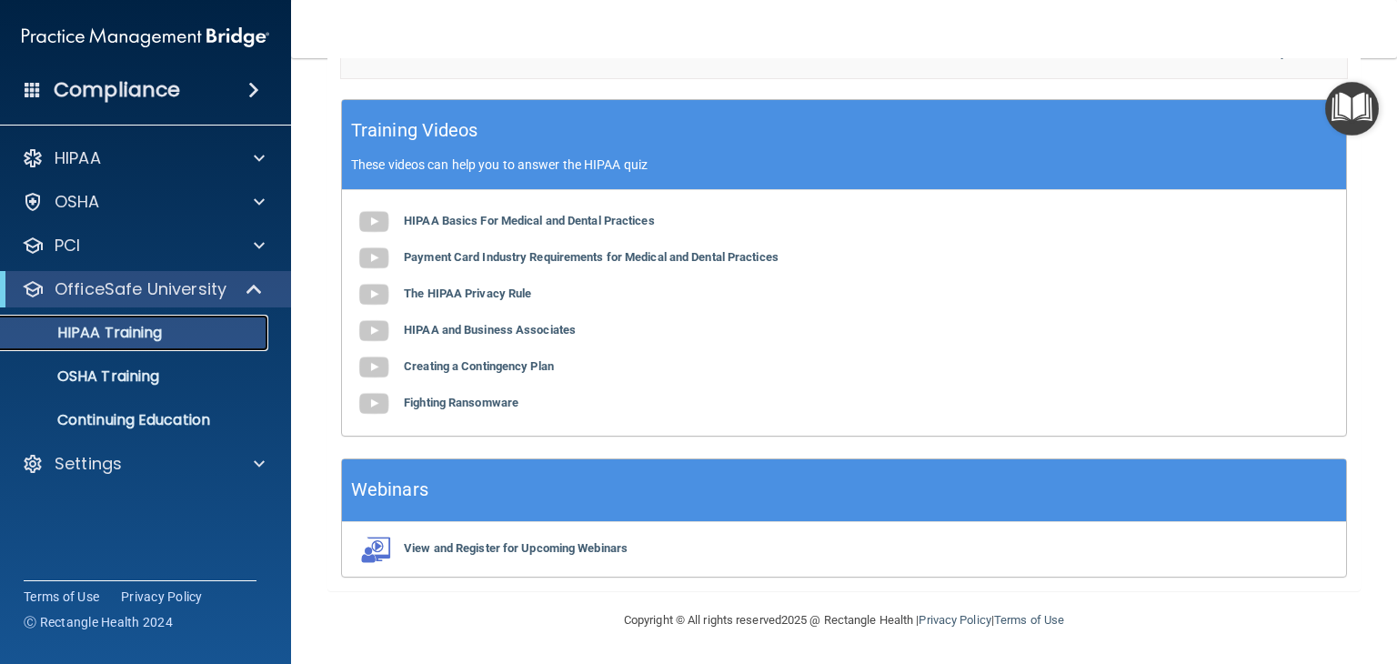
scroll to position [578, 0]
click at [1381, 77] on main "Back Choose one path to get your HIPAA Certification ✓ HIPAA Officer Training ✓…" at bounding box center [844, 361] width 1106 height 606
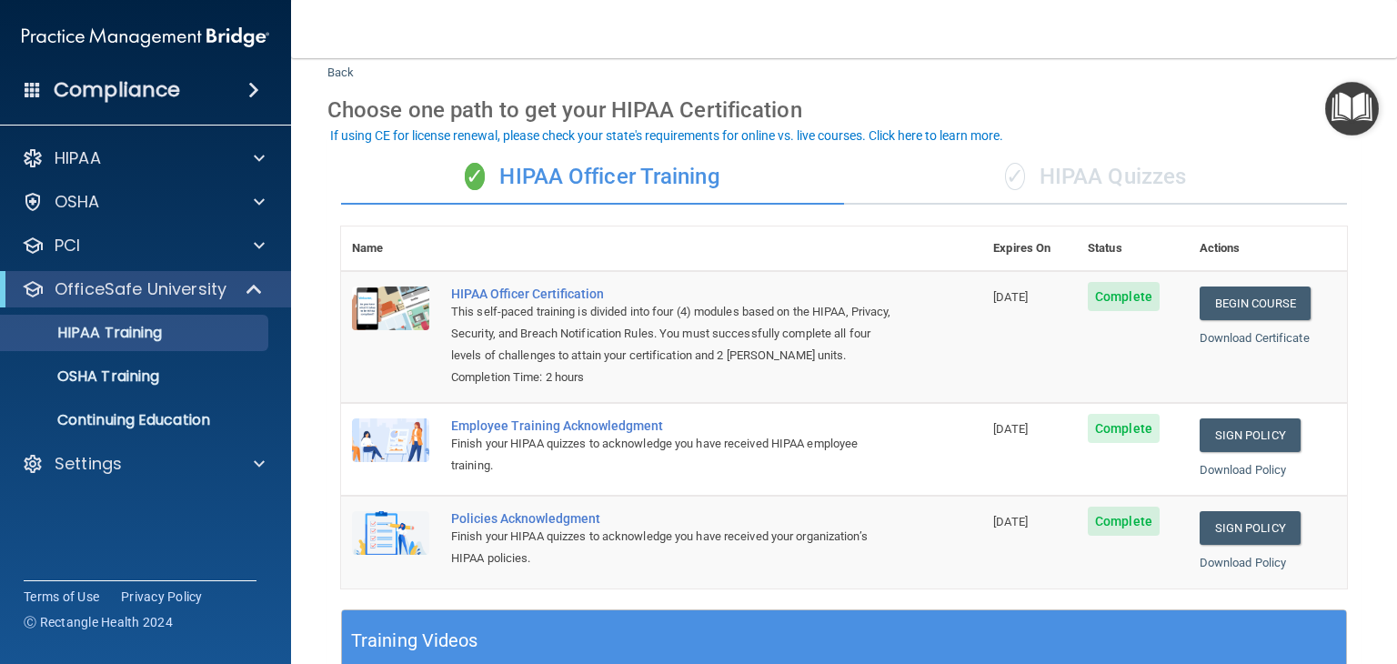
click at [1230, 403] on td "Begin Course Download Certificate" at bounding box center [1268, 337] width 158 height 132
click at [1232, 452] on link "Sign Policy" at bounding box center [1250, 435] width 101 height 34
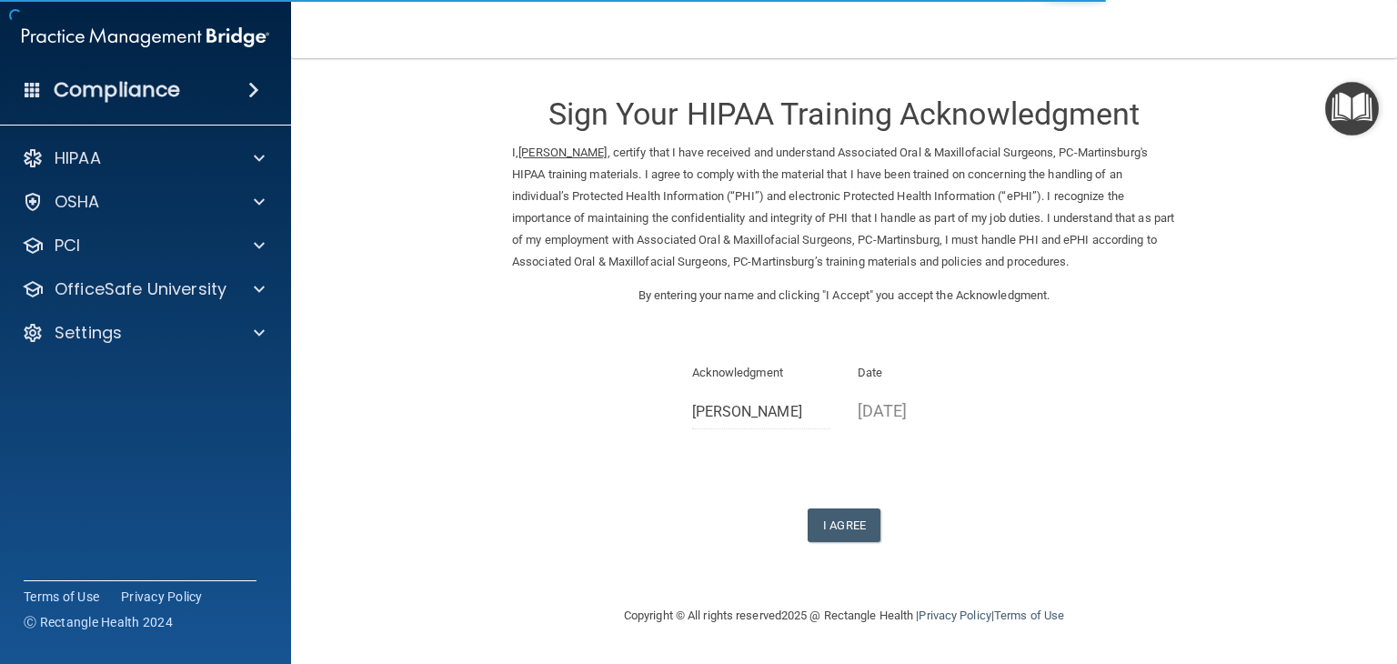
drag, startPoint x: 820, startPoint y: 527, endPoint x: 1240, endPoint y: 380, distance: 445.2
click at [1240, 380] on form "Sign Your HIPAA Training Acknowledgment I, [PERSON_NAME] , certify that I have …" at bounding box center [843, 330] width 1033 height 509
click at [866, 519] on button "I Agree" at bounding box center [844, 525] width 73 height 34
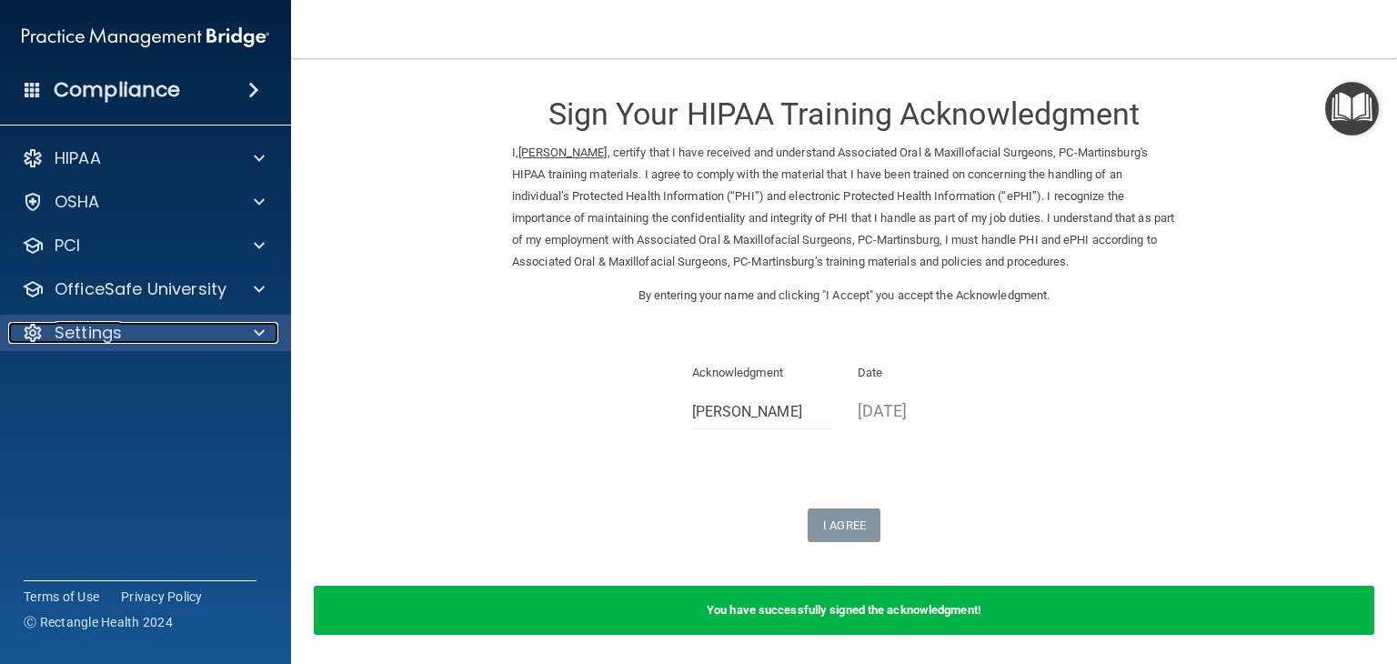
click at [247, 326] on div at bounding box center [256, 333] width 45 height 22
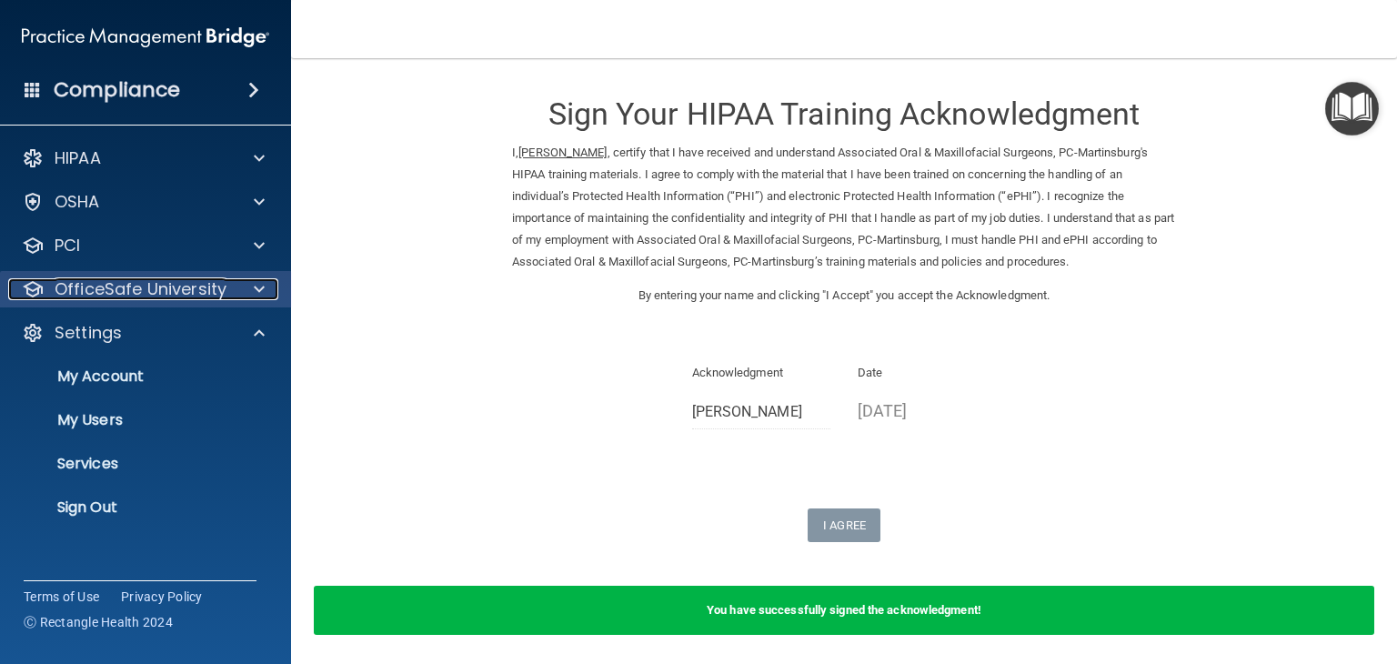
click at [262, 286] on span at bounding box center [259, 289] width 11 height 22
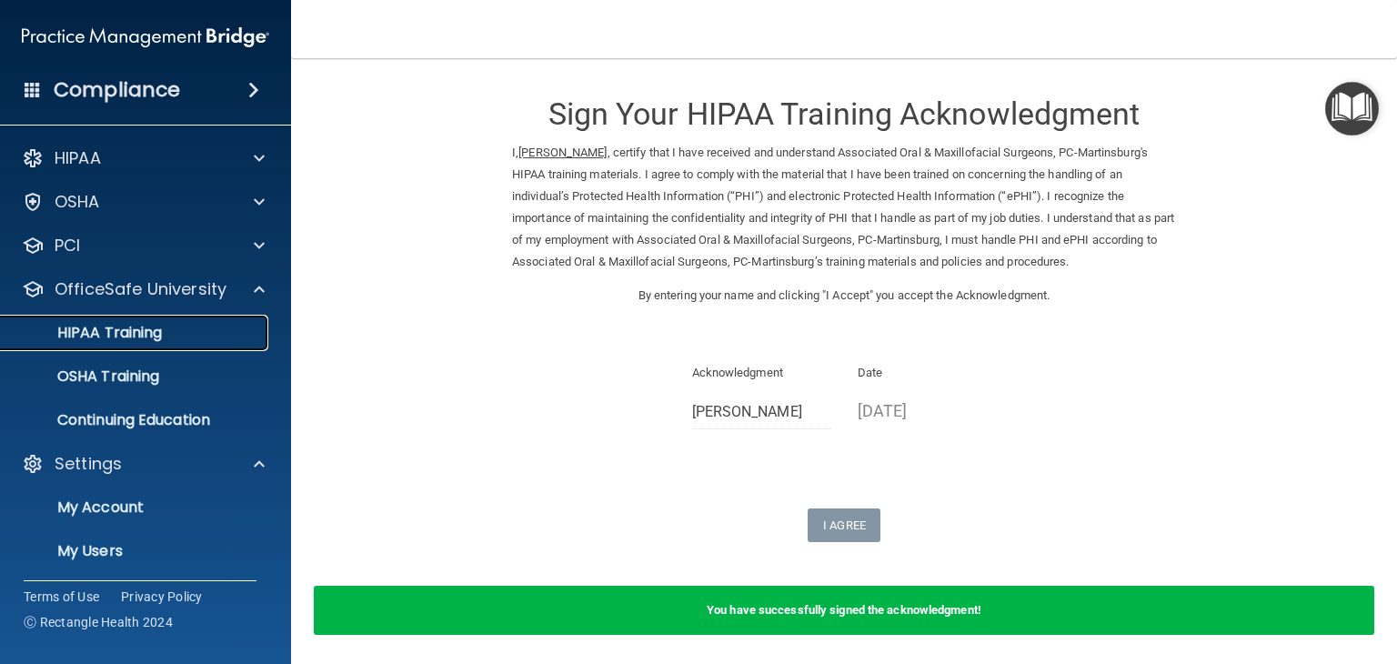
click at [183, 341] on div "HIPAA Training" at bounding box center [136, 333] width 248 height 18
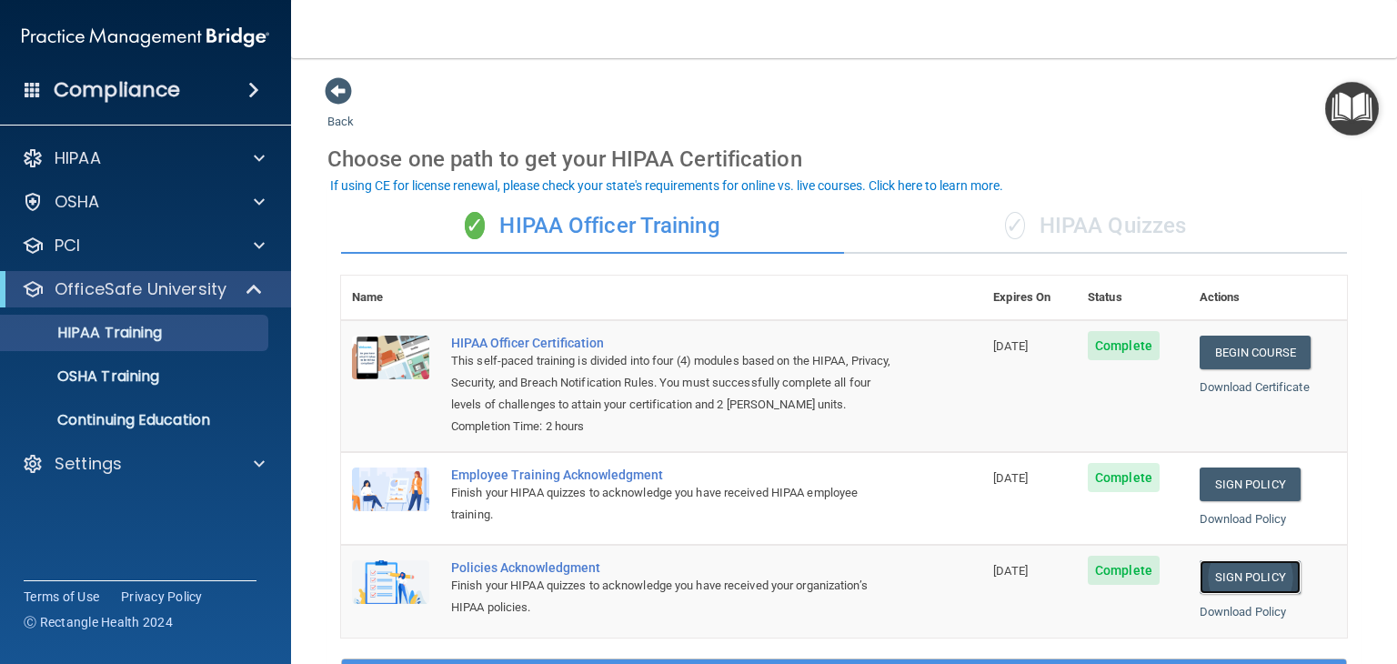
click at [1254, 580] on link "Sign Policy" at bounding box center [1250, 577] width 101 height 34
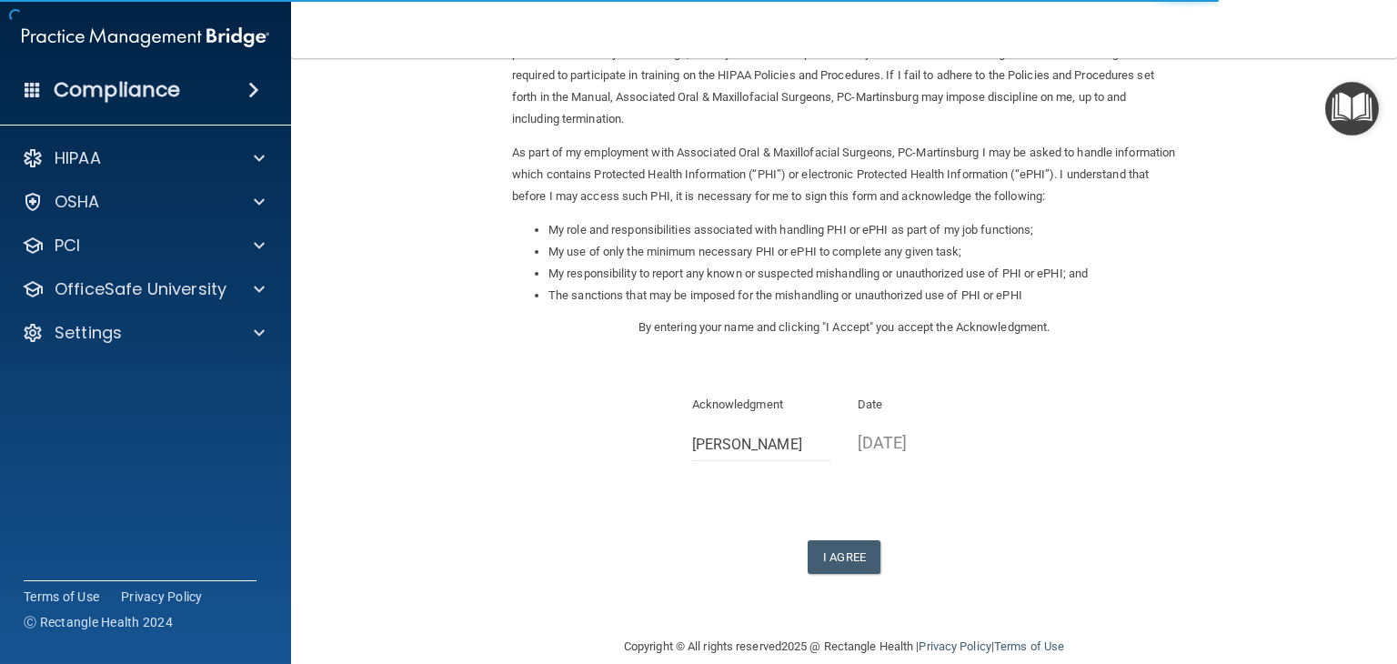
scroll to position [182, 0]
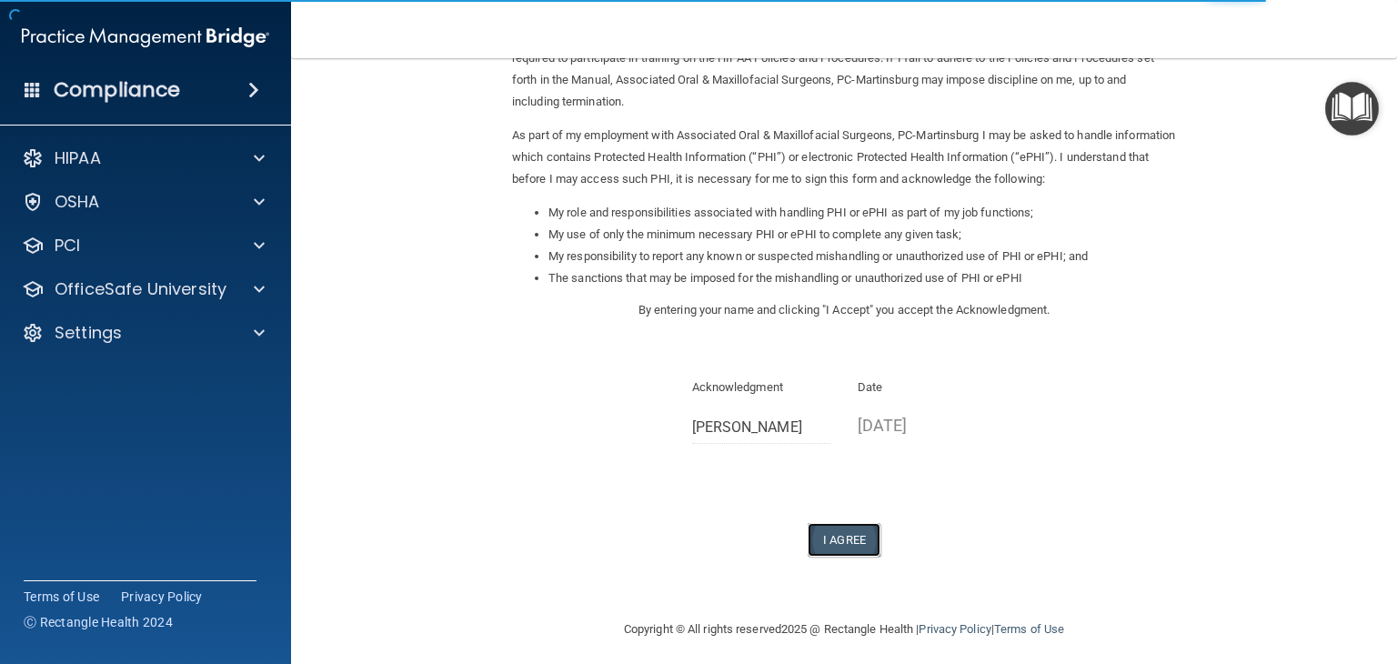
click at [852, 545] on button "I Agree" at bounding box center [844, 540] width 73 height 34
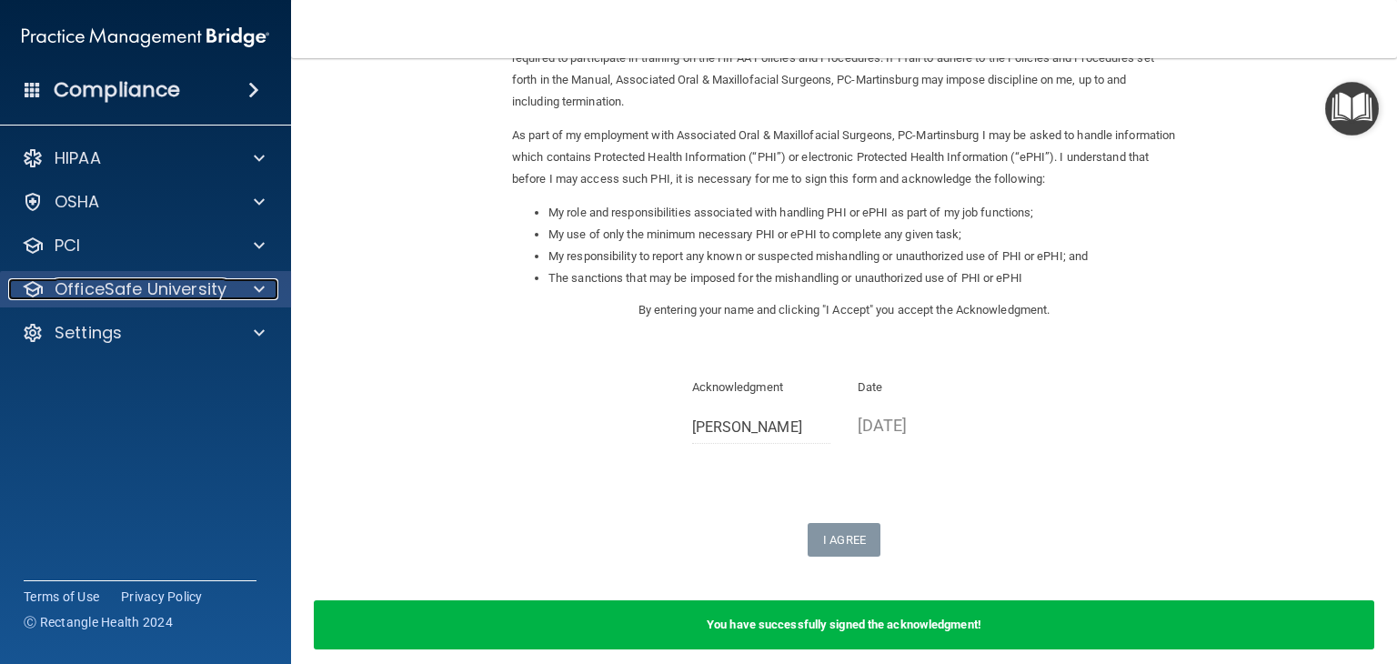
click at [266, 288] on div at bounding box center [256, 289] width 45 height 22
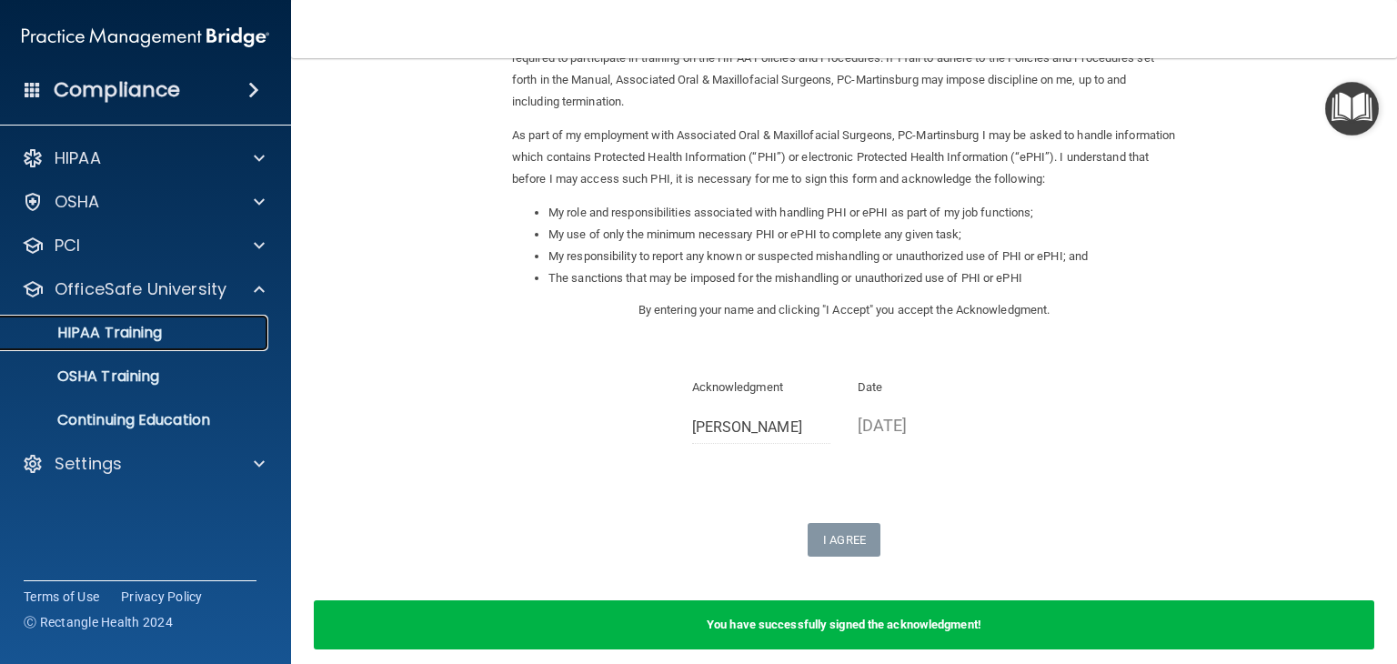
click at [248, 317] on link "HIPAA Training" at bounding box center [125, 333] width 286 height 36
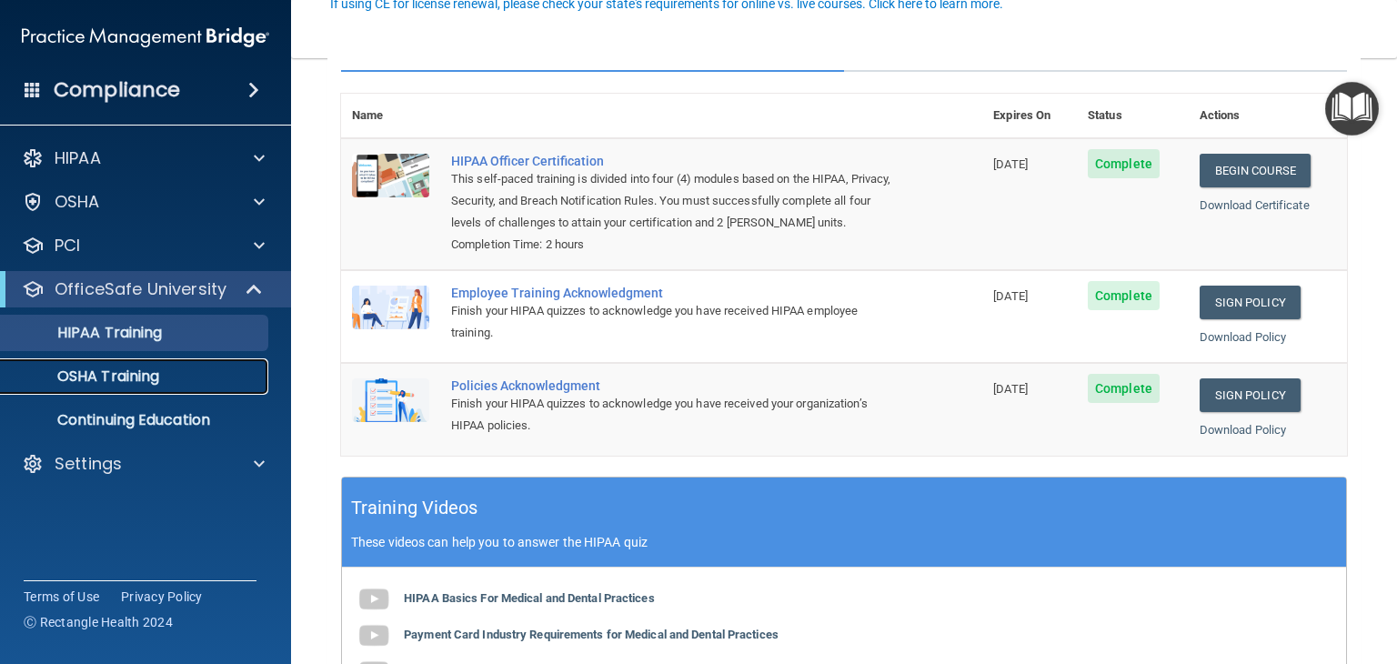
click at [176, 388] on link "OSHA Training" at bounding box center [125, 376] width 286 height 36
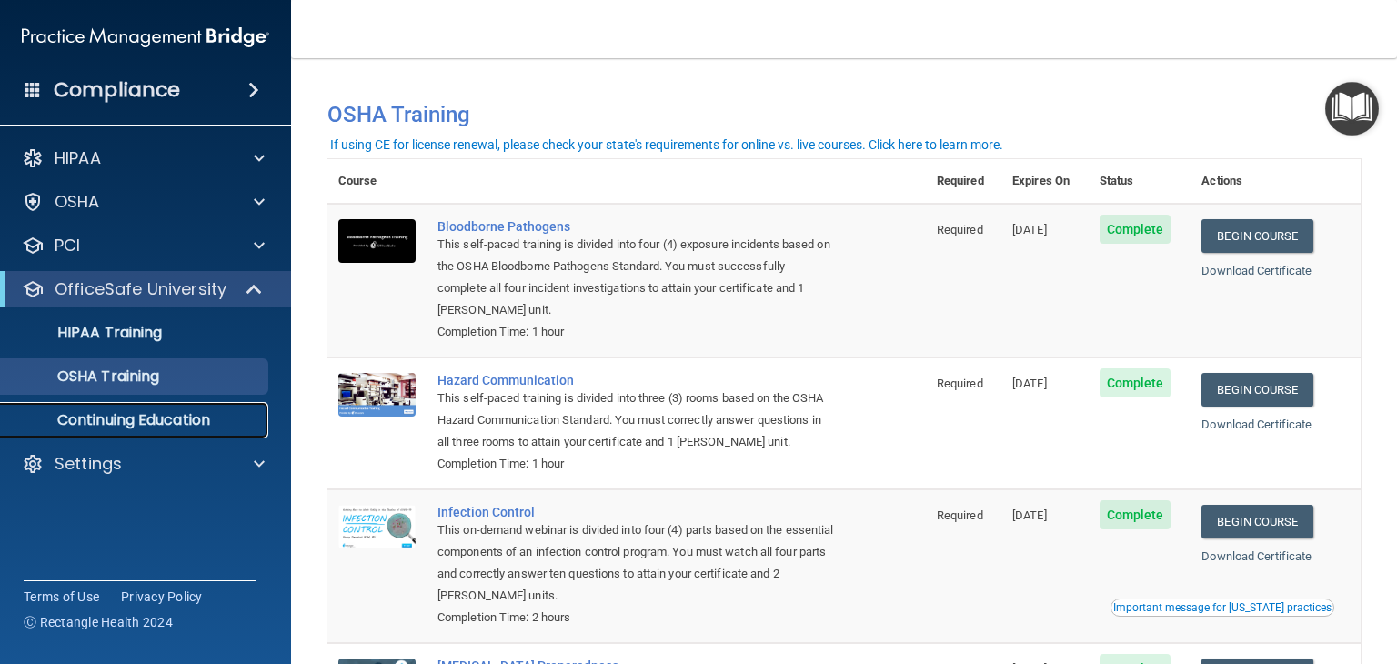
click at [175, 420] on p "Continuing Education" at bounding box center [136, 420] width 248 height 18
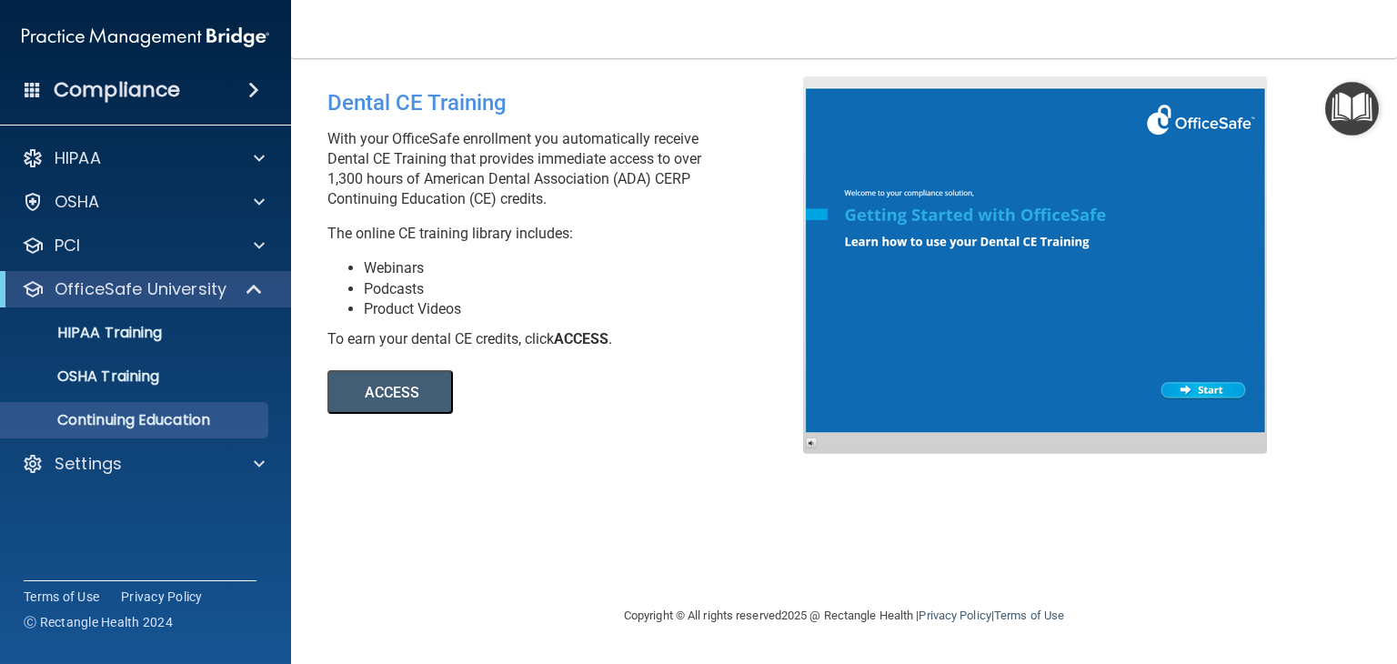
click at [531, 351] on div "ACCESS ACCESS" at bounding box center [575, 381] width 497 height 65
click at [143, 331] on p "HIPAA Training" at bounding box center [87, 333] width 150 height 18
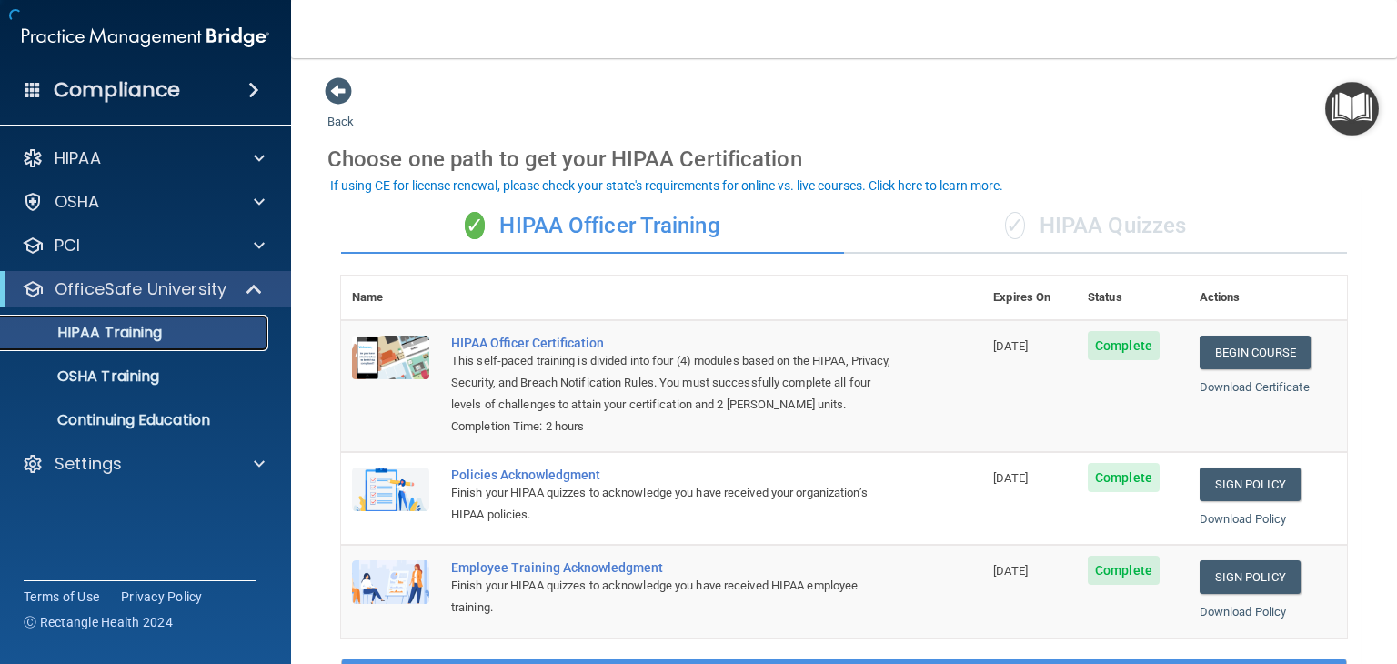
click at [146, 339] on p "HIPAA Training" at bounding box center [87, 333] width 150 height 18
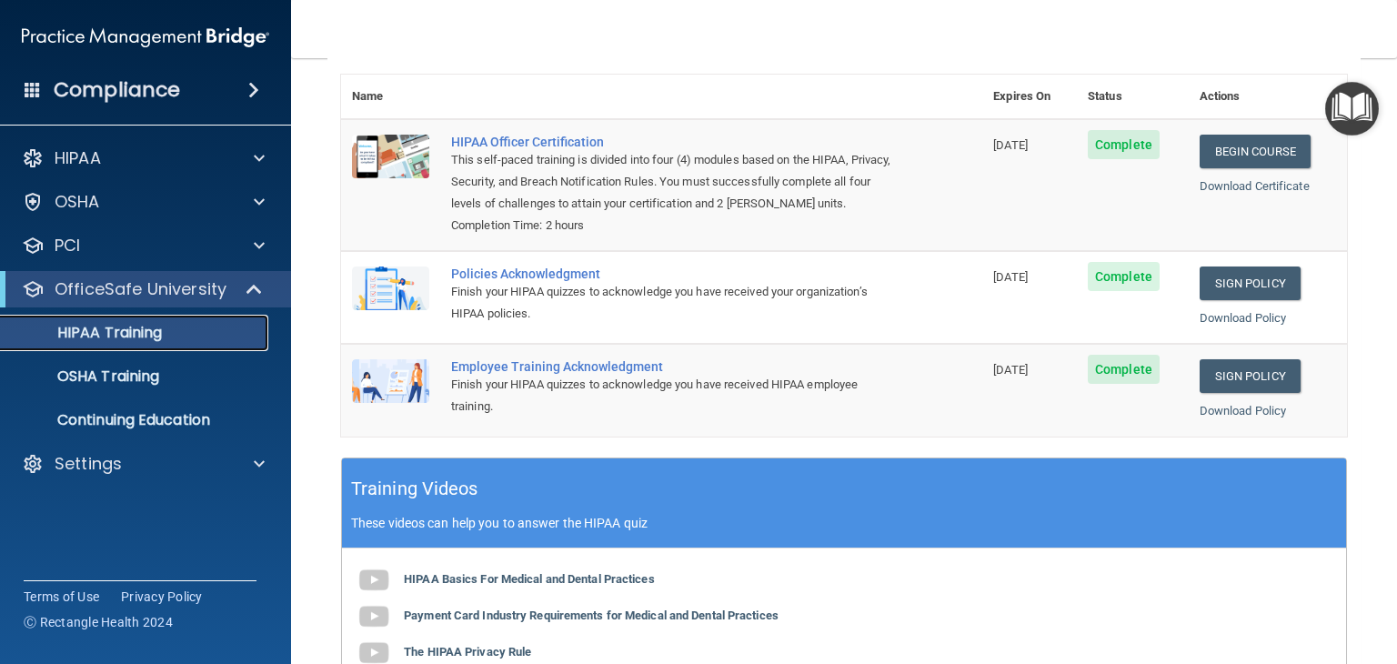
scroll to position [218, 0]
